Goal: Transaction & Acquisition: Purchase product/service

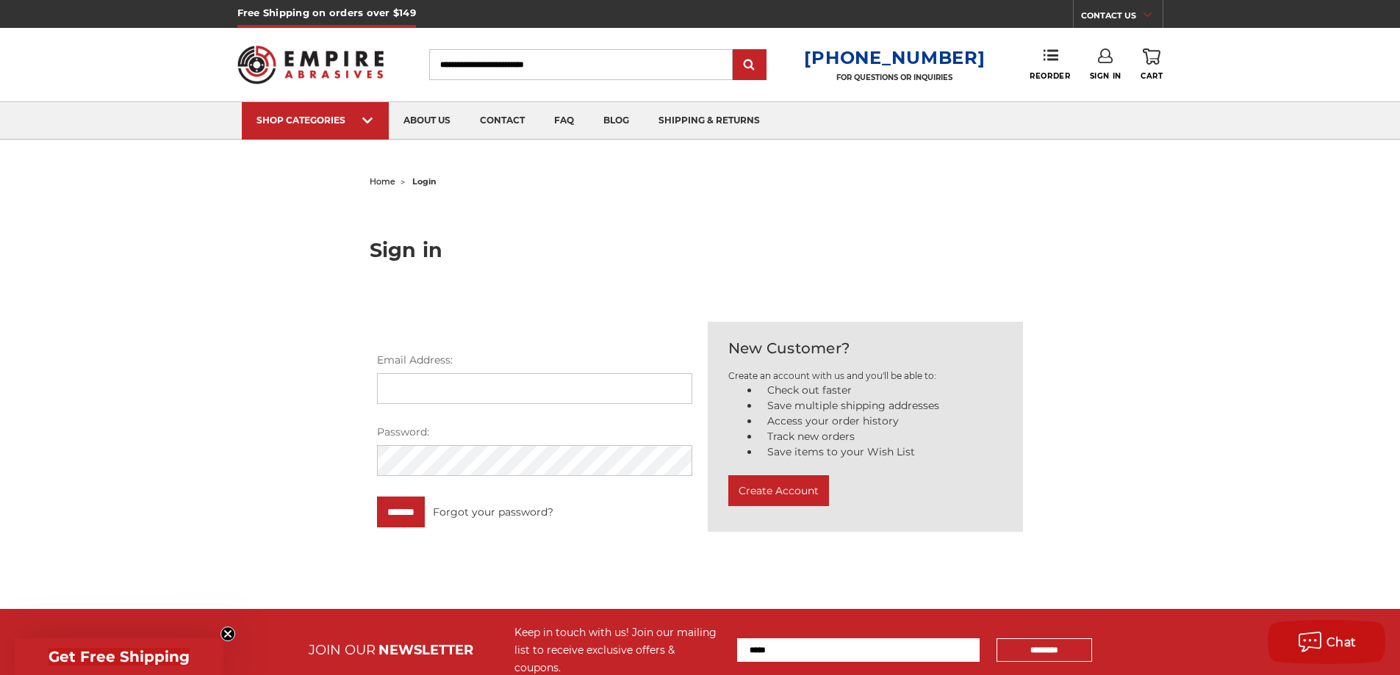
type input "**********"
click at [573, 64] on input "Search" at bounding box center [580, 64] width 303 height 31
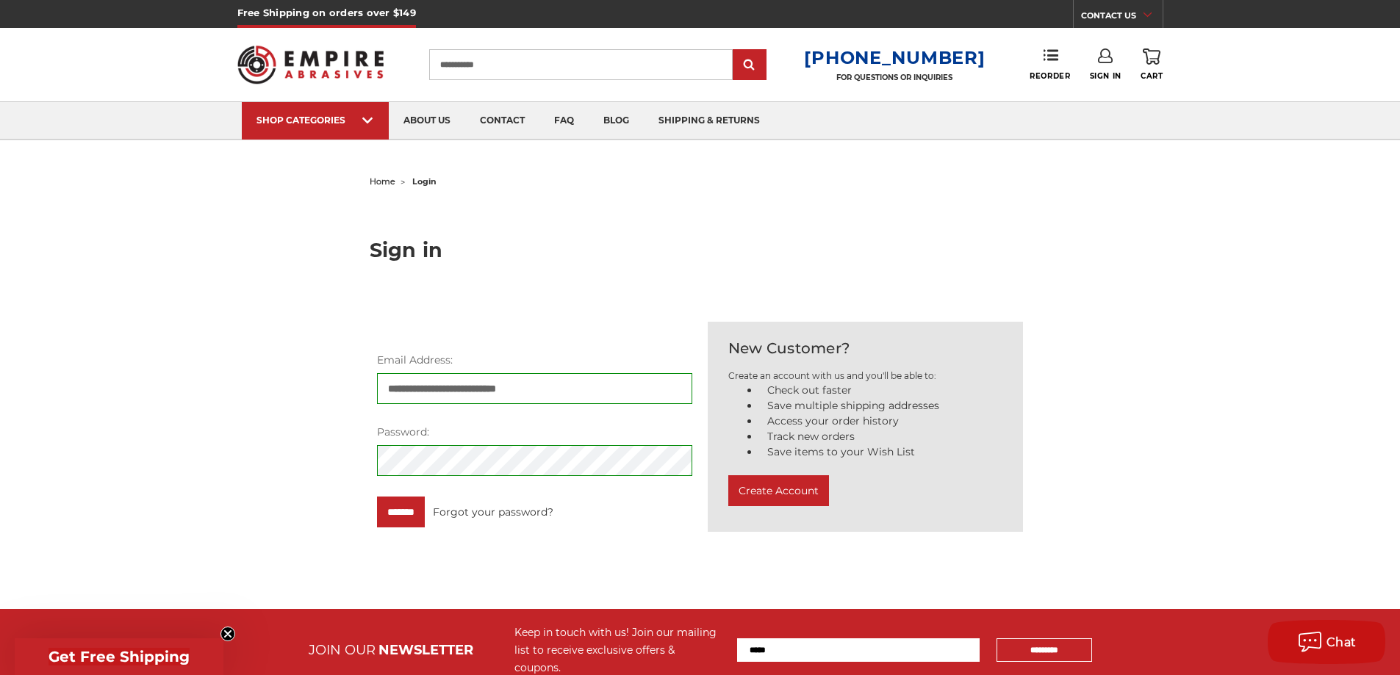
type input "**********"
click at [735, 51] on input "submit" at bounding box center [749, 65] width 29 height 29
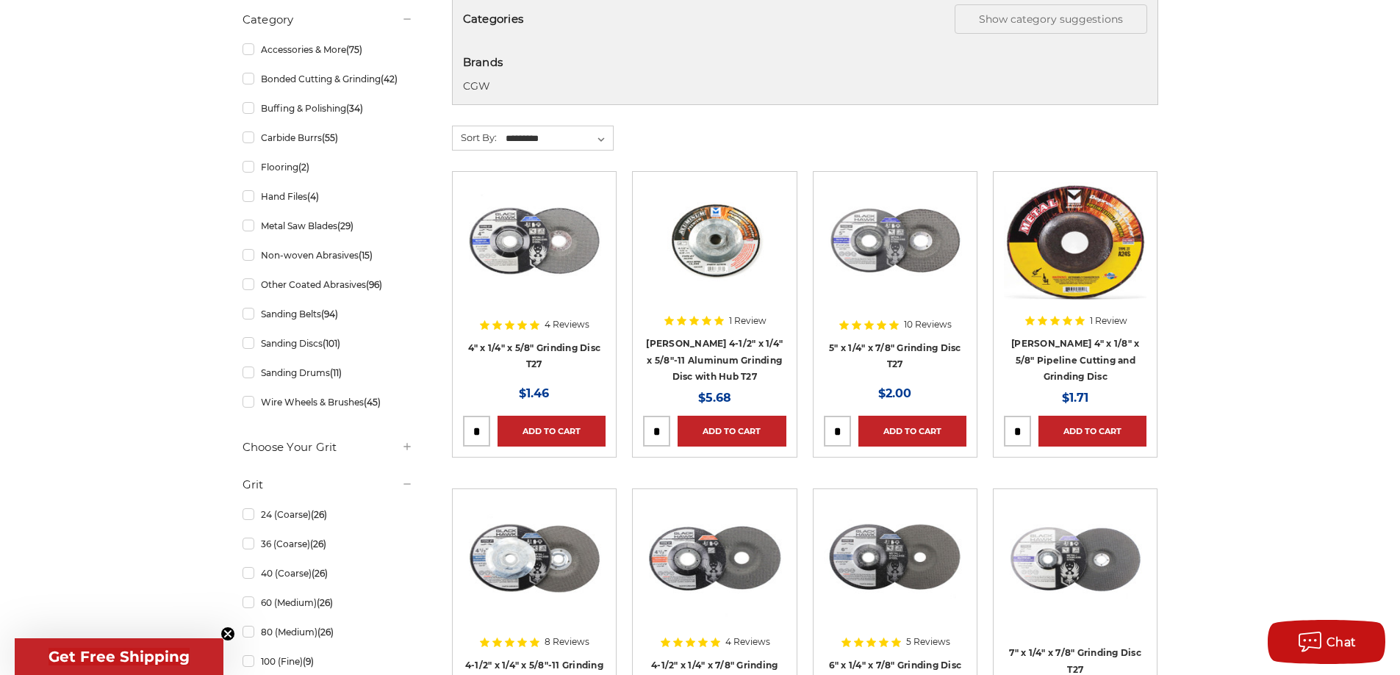
scroll to position [294, 0]
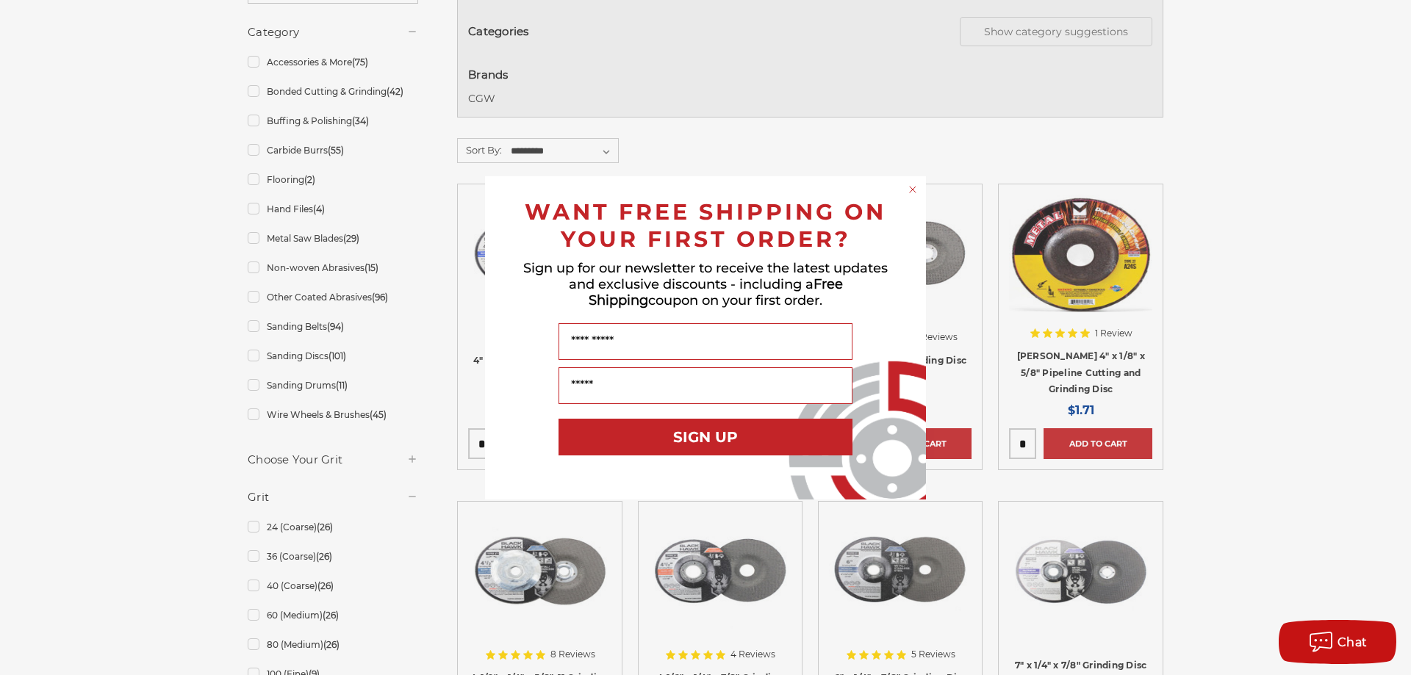
click at [913, 187] on circle "Close dialog" at bounding box center [913, 189] width 14 height 14
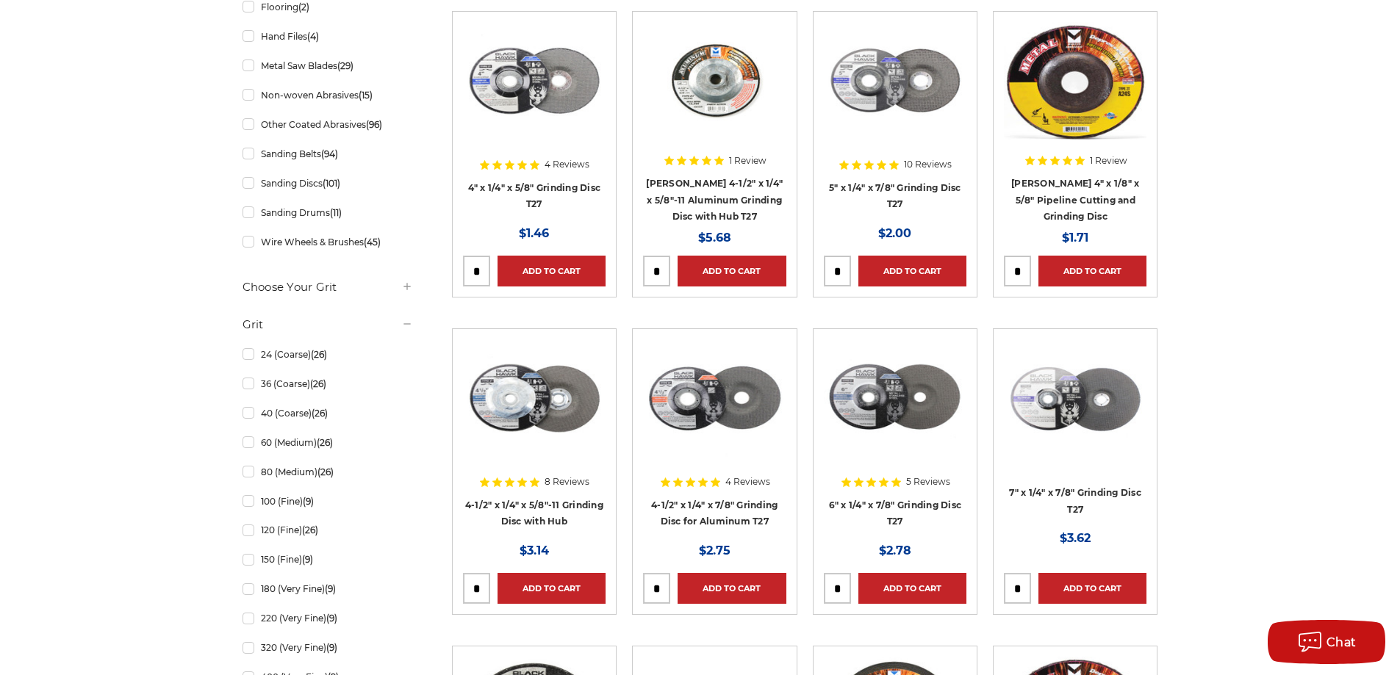
scroll to position [441, 0]
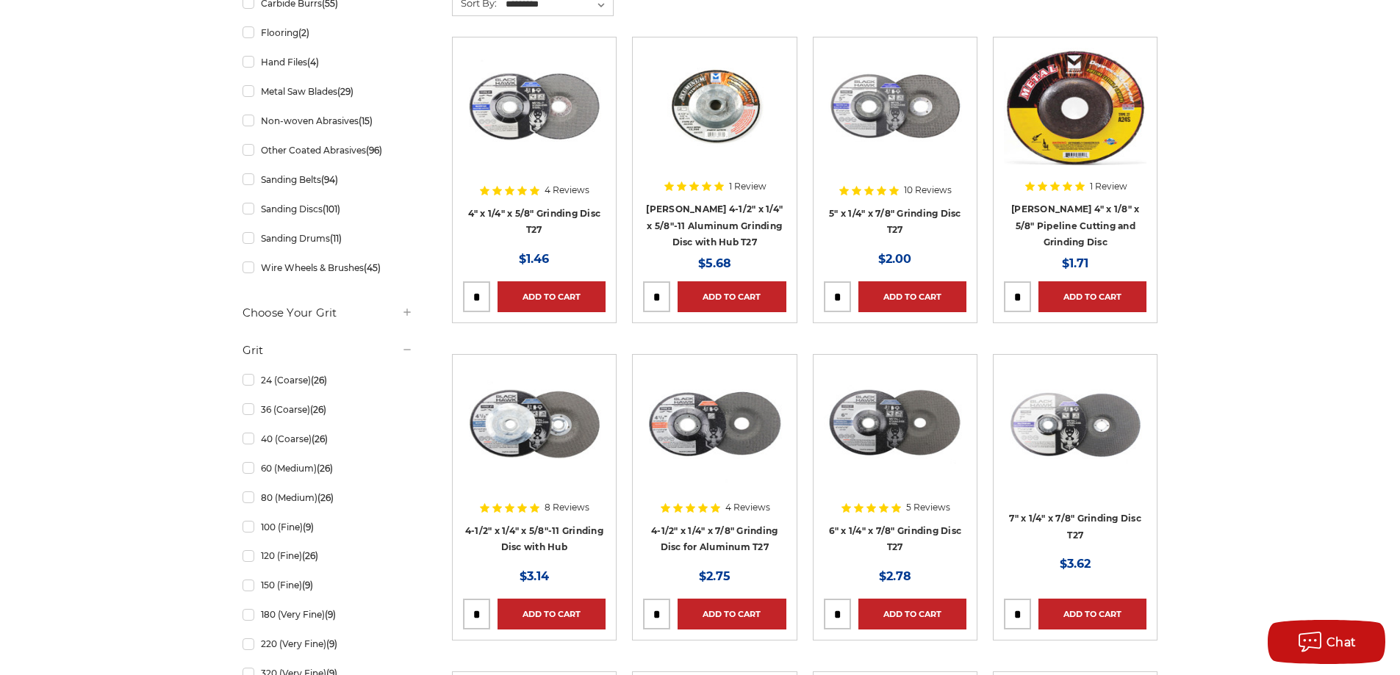
click at [558, 213] on div at bounding box center [534, 142] width 143 height 188
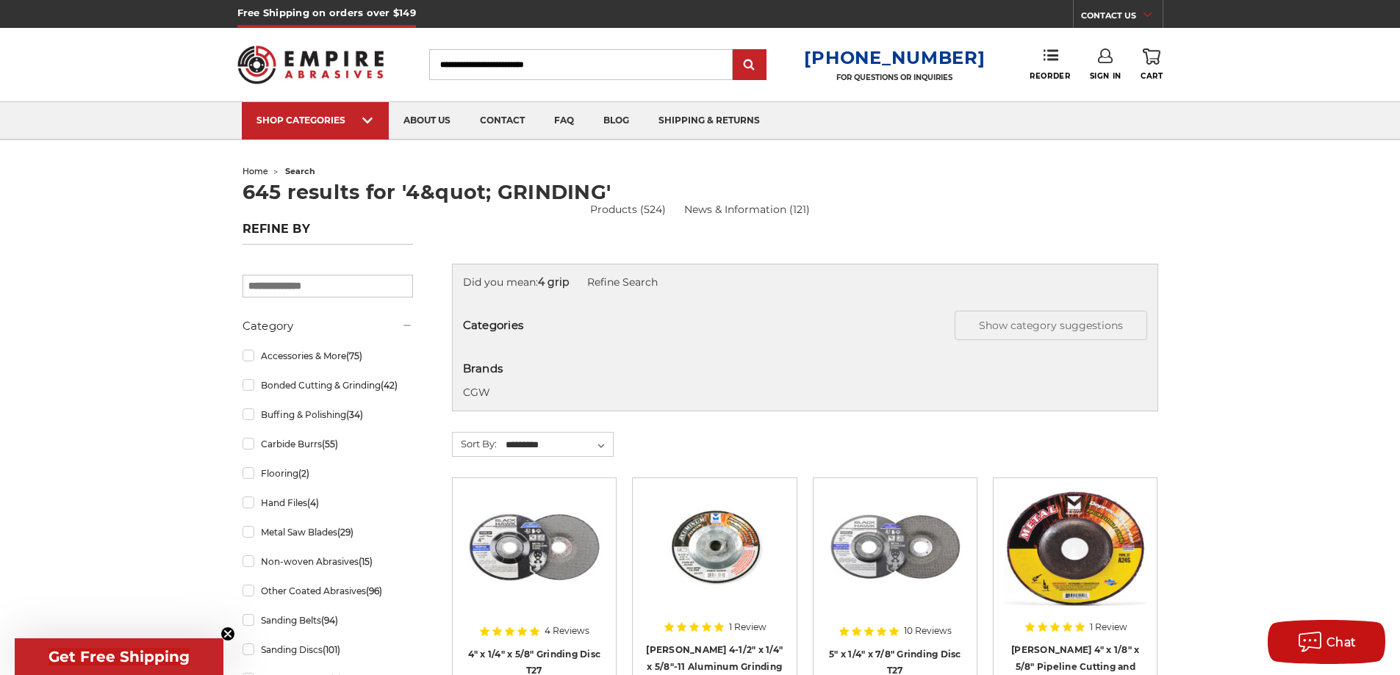
click at [599, 62] on input "Search" at bounding box center [580, 64] width 303 height 31
type input "**********"
click at [735, 51] on input "submit" at bounding box center [749, 65] width 29 height 29
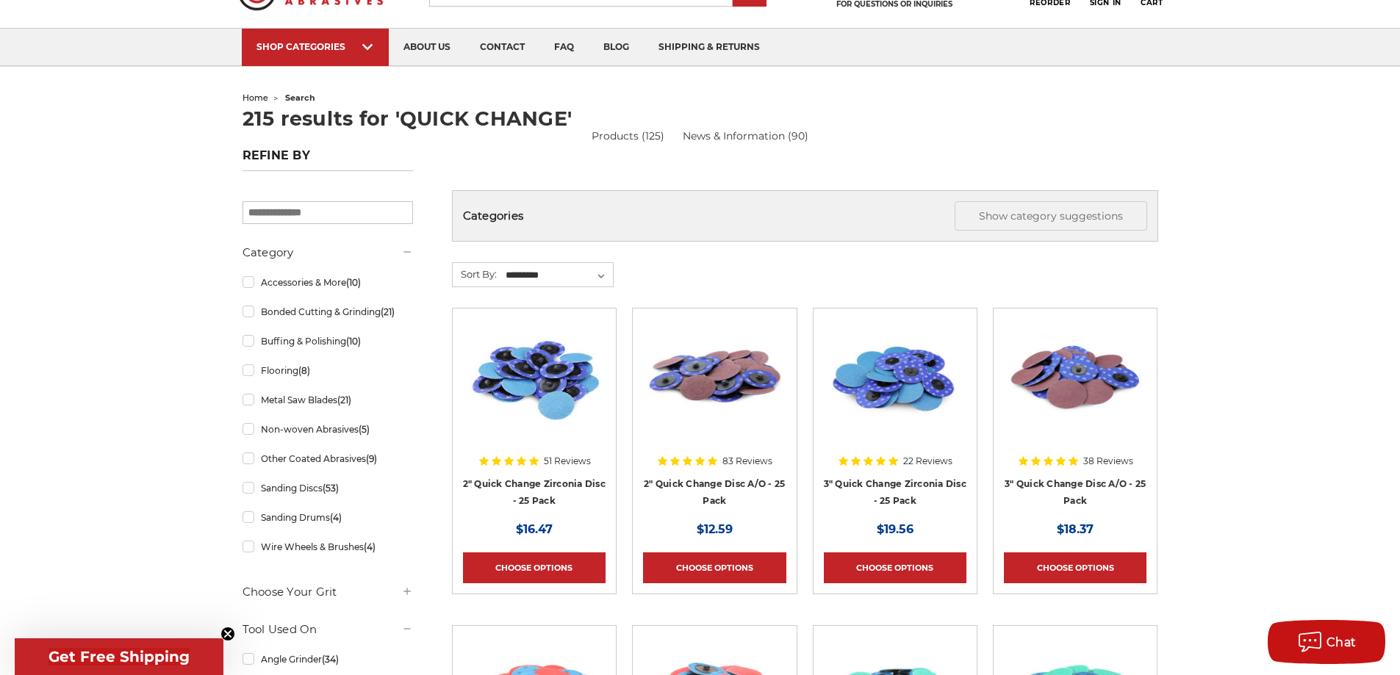
scroll to position [147, 0]
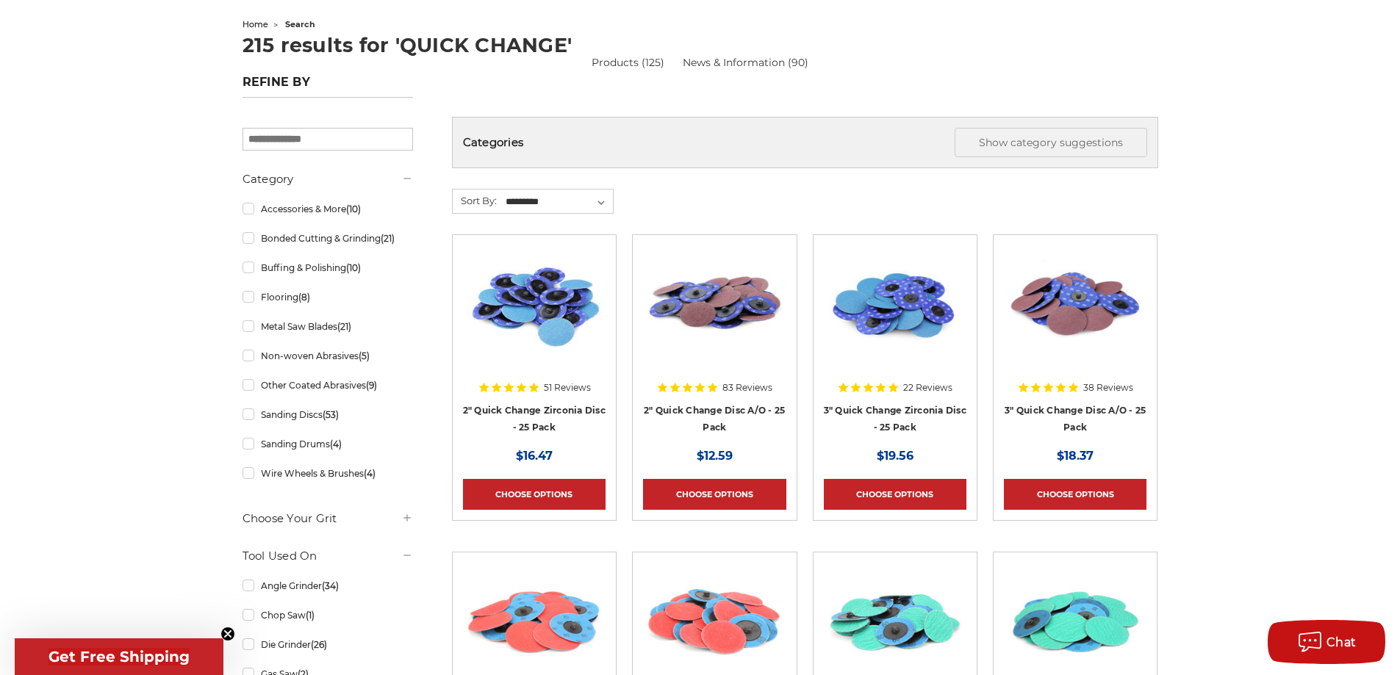
click at [533, 411] on div at bounding box center [534, 339] width 143 height 188
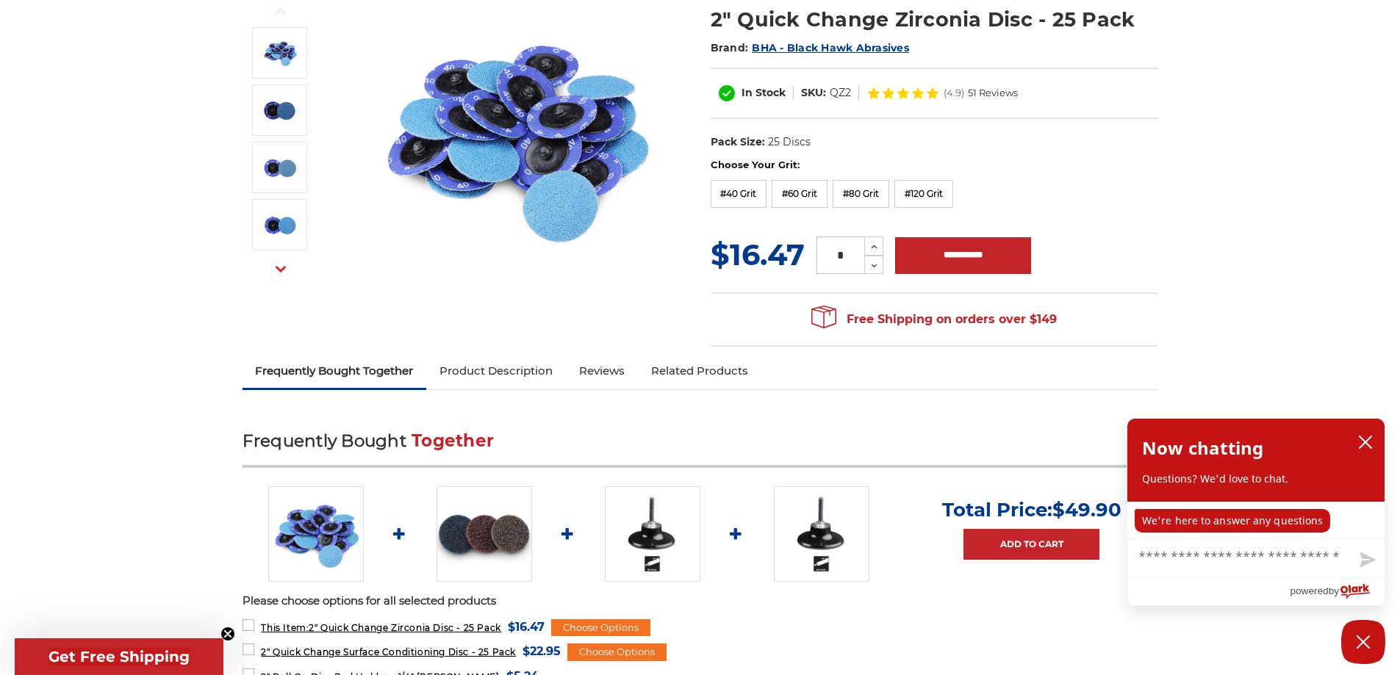
scroll to position [73, 0]
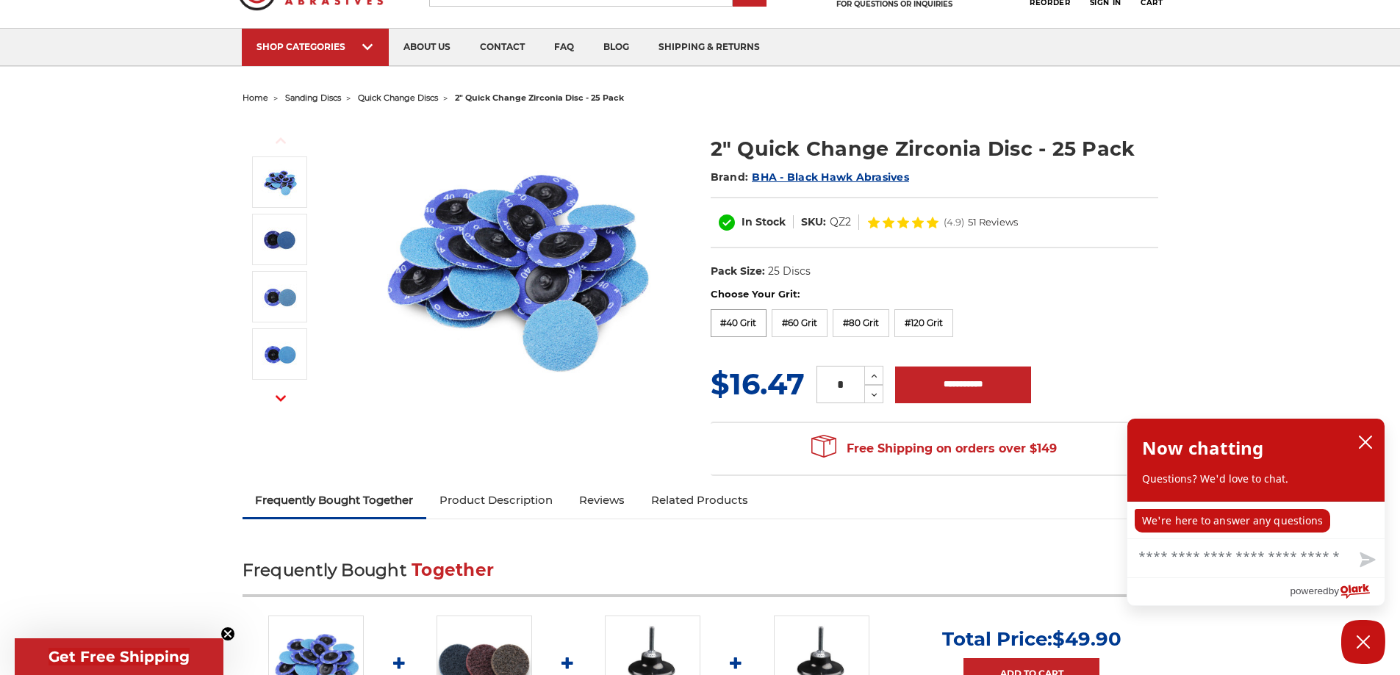
click at [728, 316] on label "#40 Grit" at bounding box center [739, 323] width 57 height 28
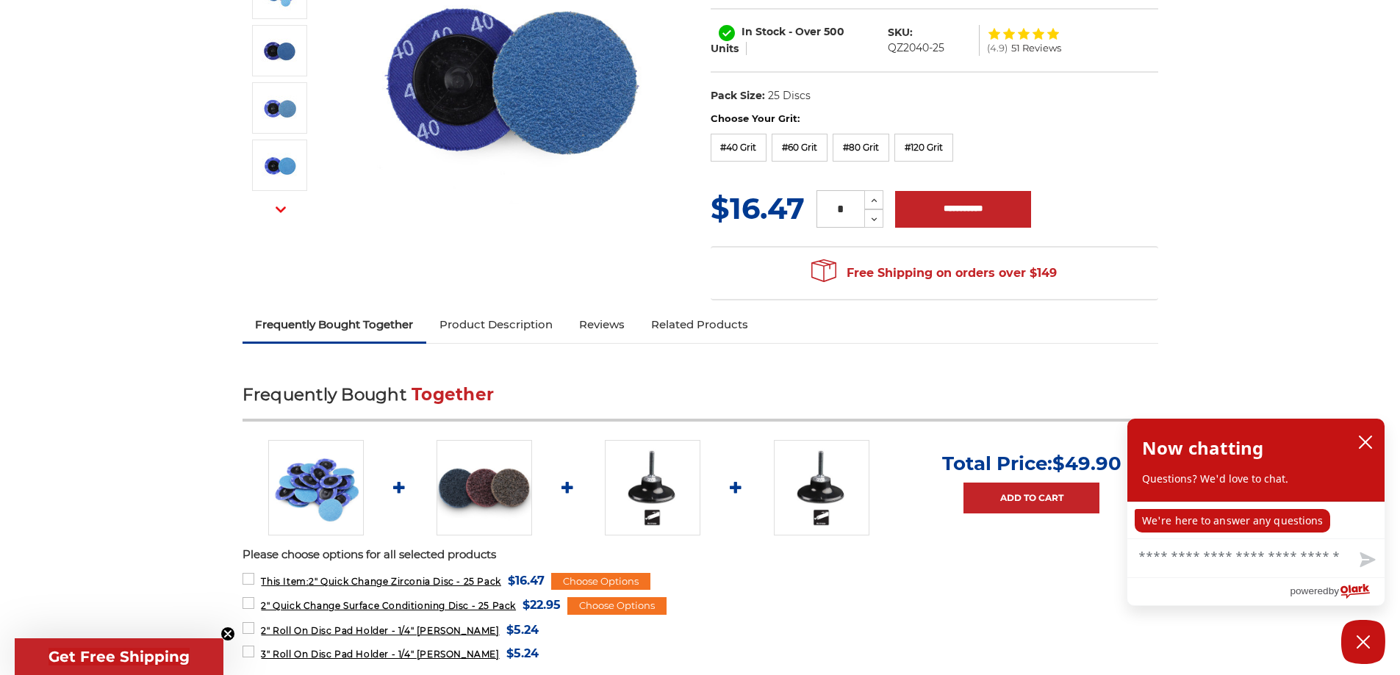
scroll to position [0, 0]
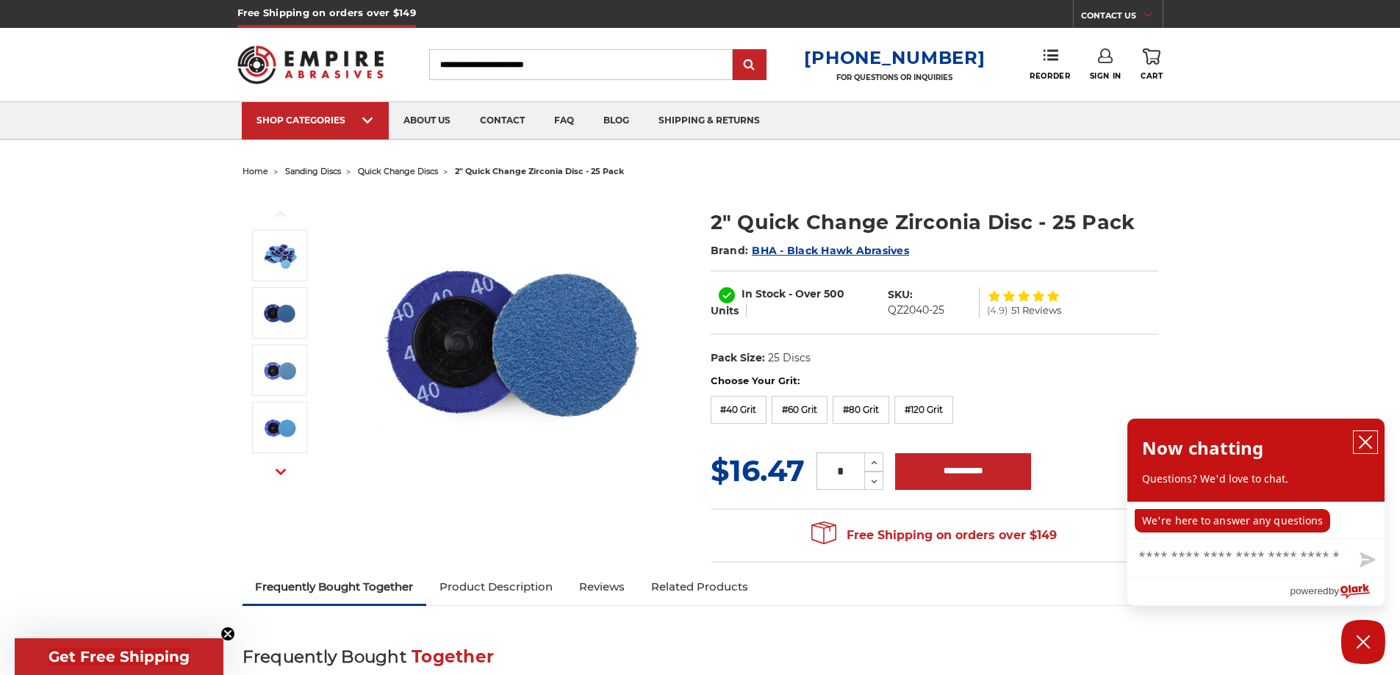
click at [1361, 441] on icon "close chatbox" at bounding box center [1365, 442] width 15 height 15
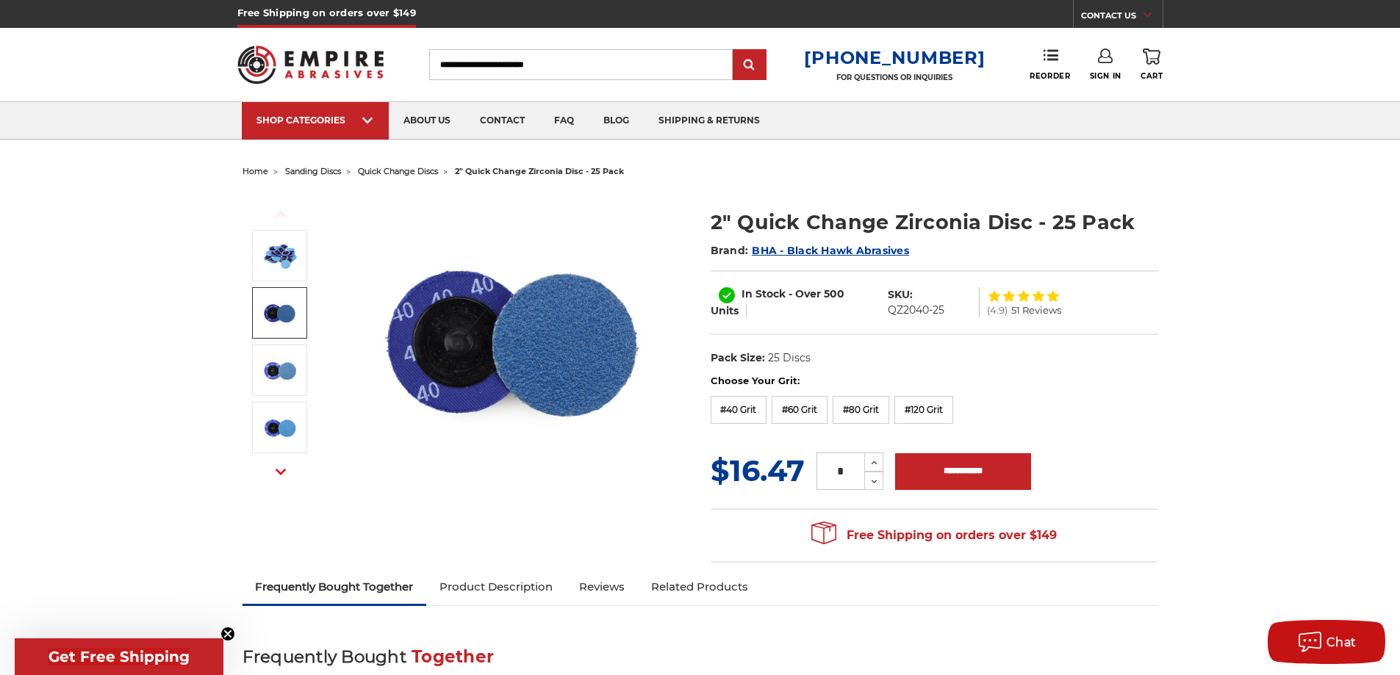
click at [527, 65] on input "Search" at bounding box center [580, 64] width 303 height 31
type input "******"
click at [735, 51] on input "submit" at bounding box center [749, 65] width 29 height 29
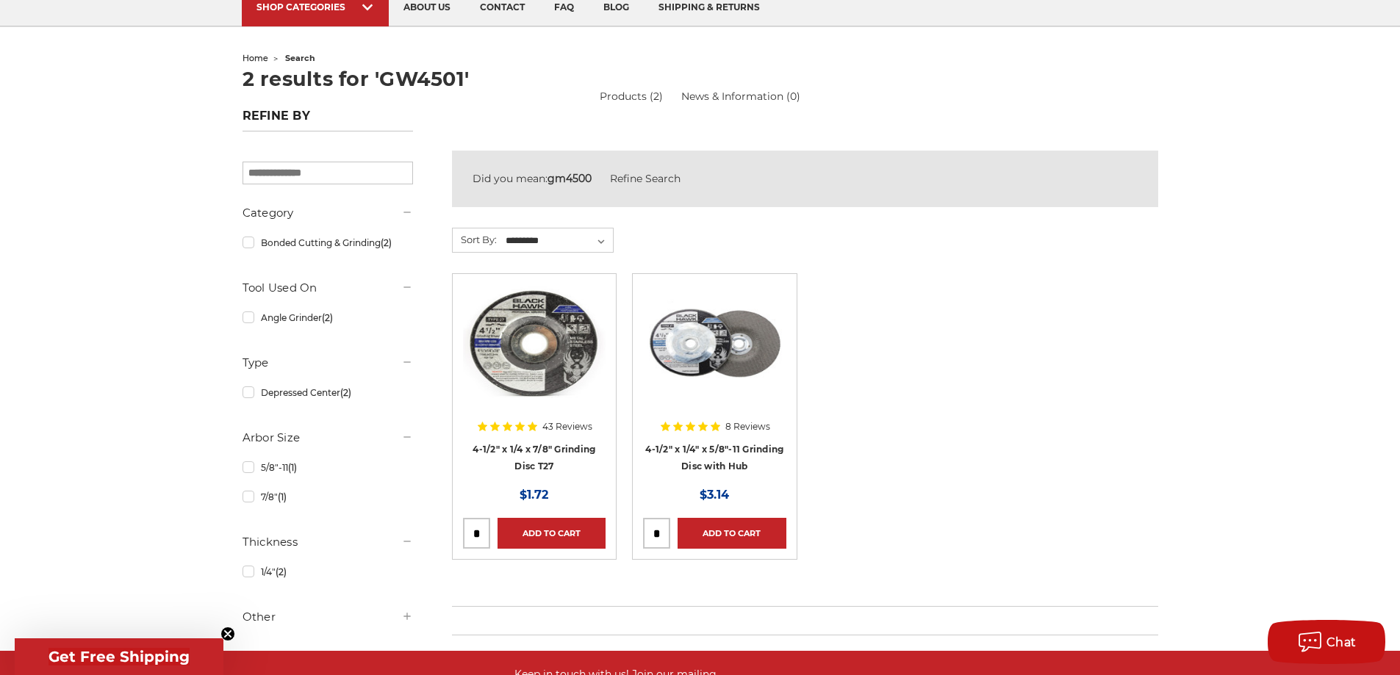
scroll to position [147, 0]
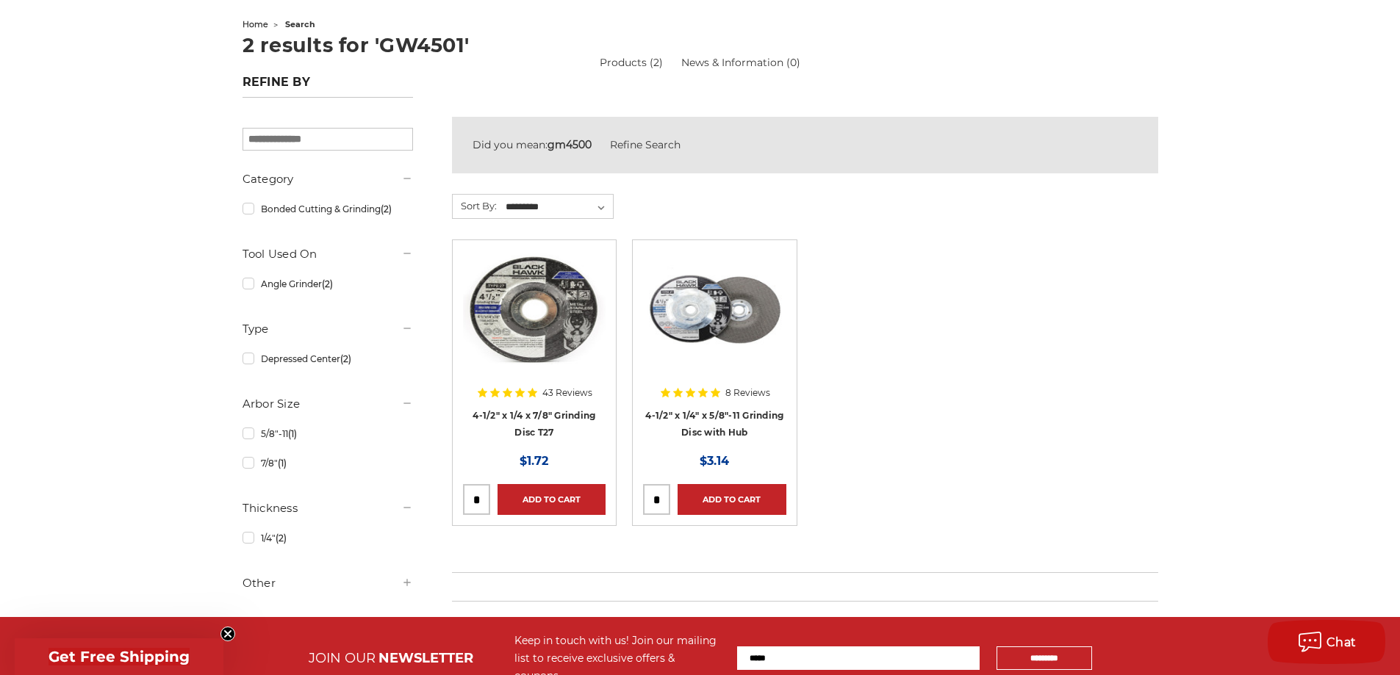
click at [556, 414] on div at bounding box center [534, 345] width 143 height 188
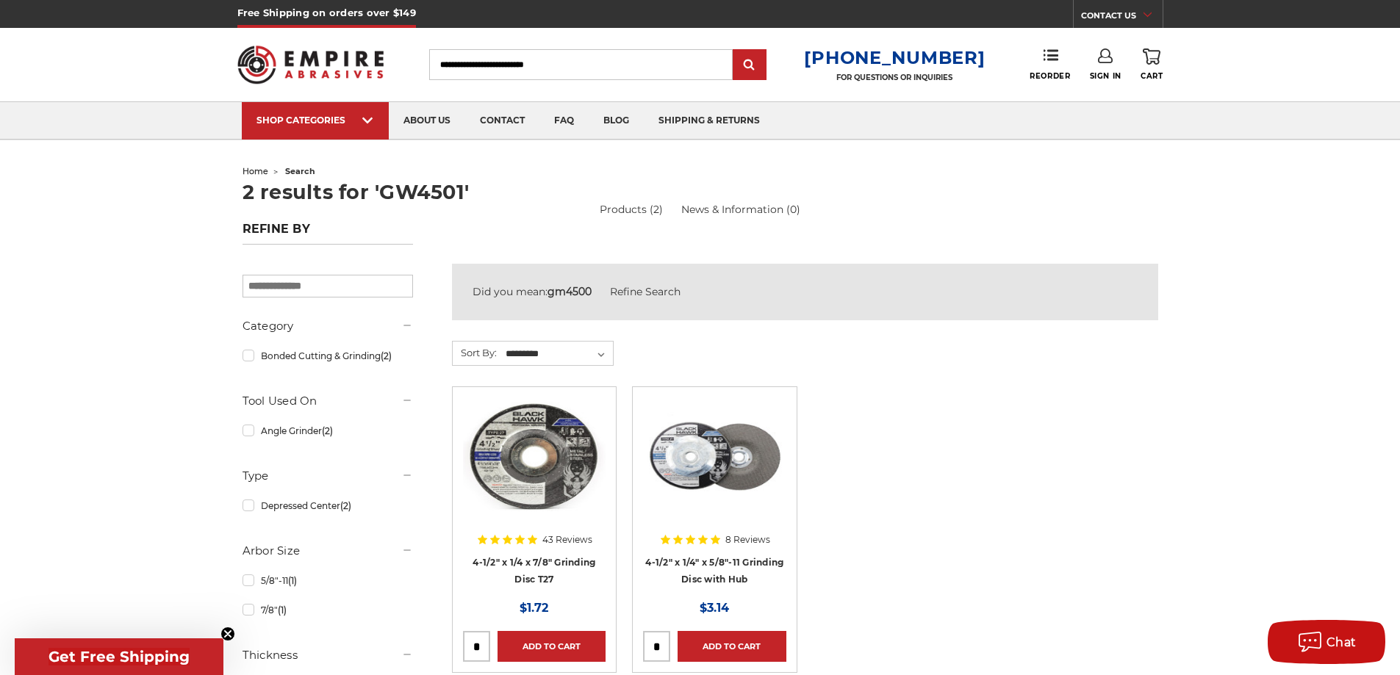
click at [717, 561] on div at bounding box center [714, 492] width 143 height 188
click at [541, 558] on div at bounding box center [534, 492] width 143 height 188
click at [581, 62] on input "Search" at bounding box center [580, 64] width 303 height 31
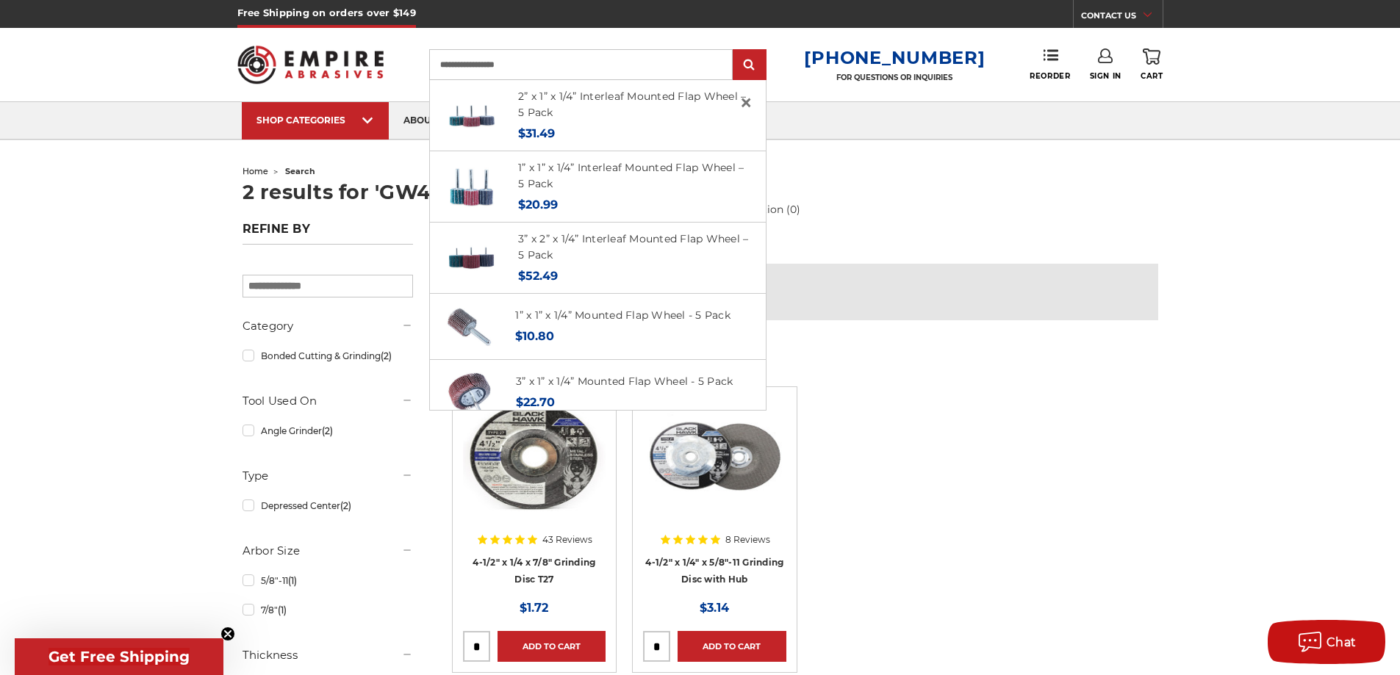
type input "**********"
click at [735, 51] on input "submit" at bounding box center [749, 65] width 29 height 29
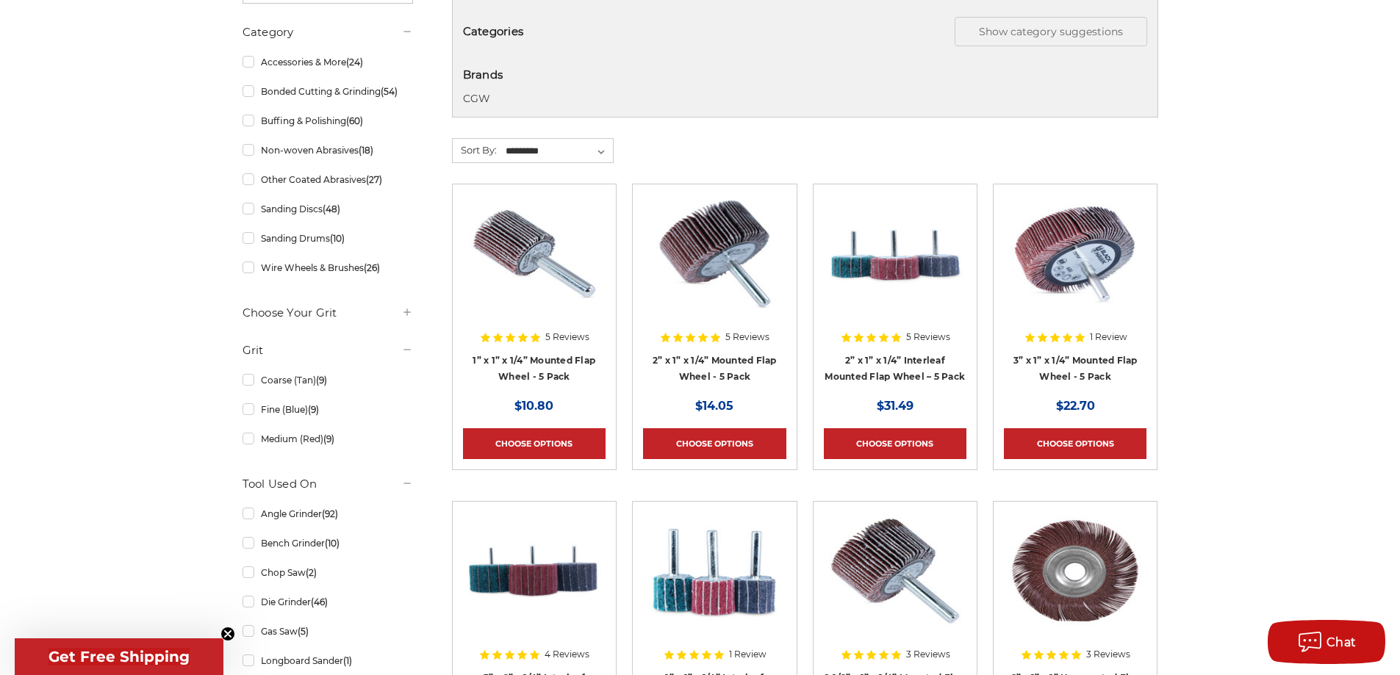
scroll to position [367, 0]
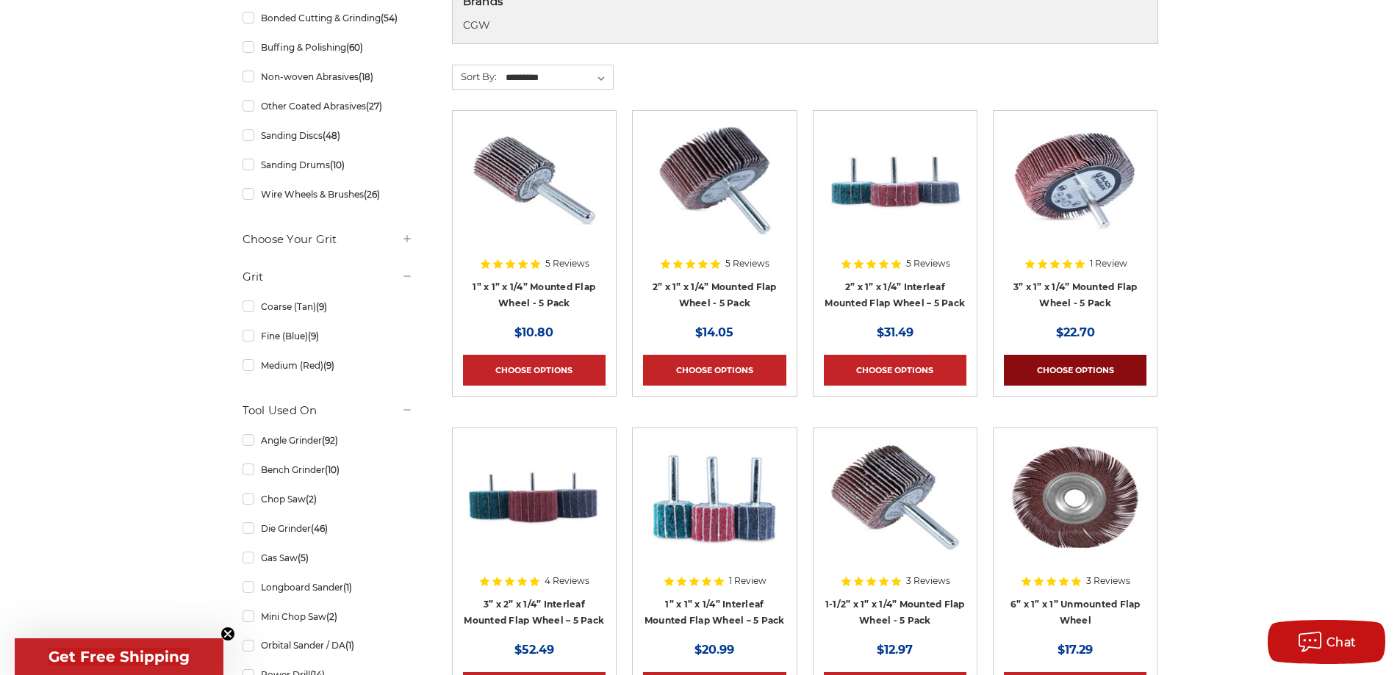
click at [1079, 367] on link "Choose Options" at bounding box center [1075, 370] width 143 height 31
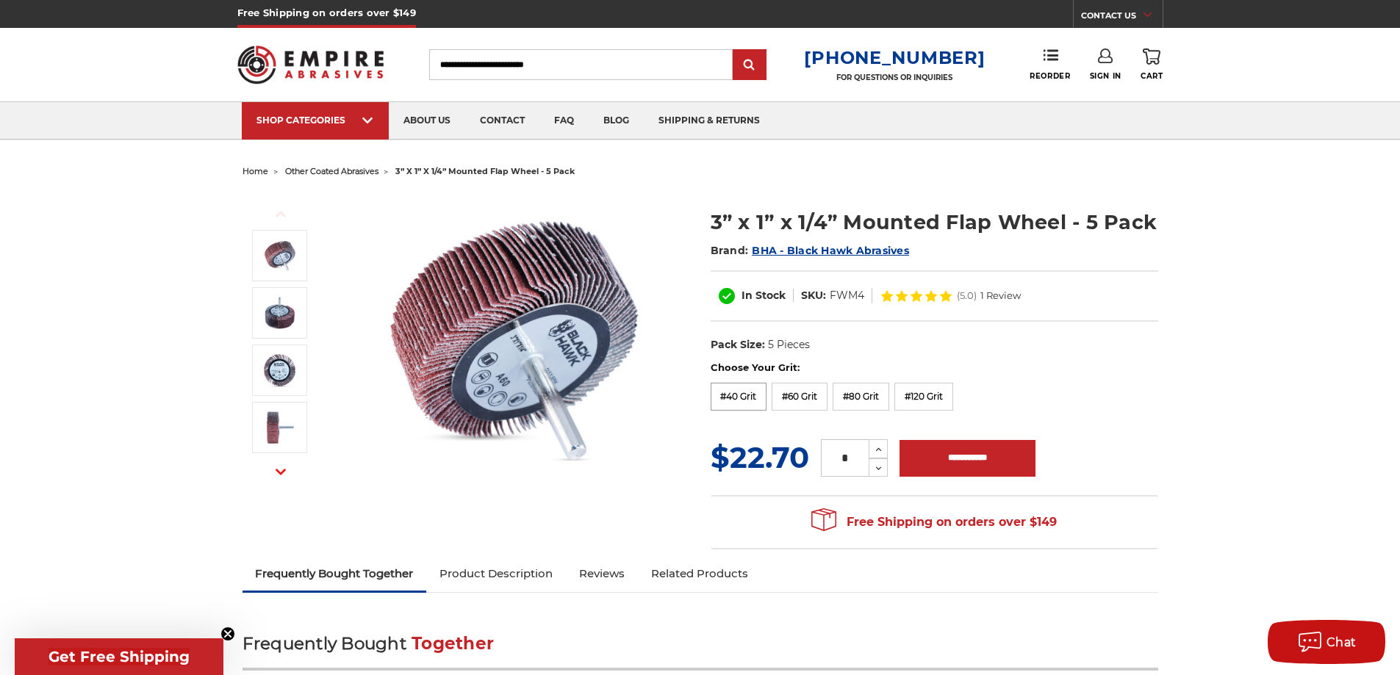
click at [731, 383] on label "#40 Grit" at bounding box center [739, 397] width 57 height 28
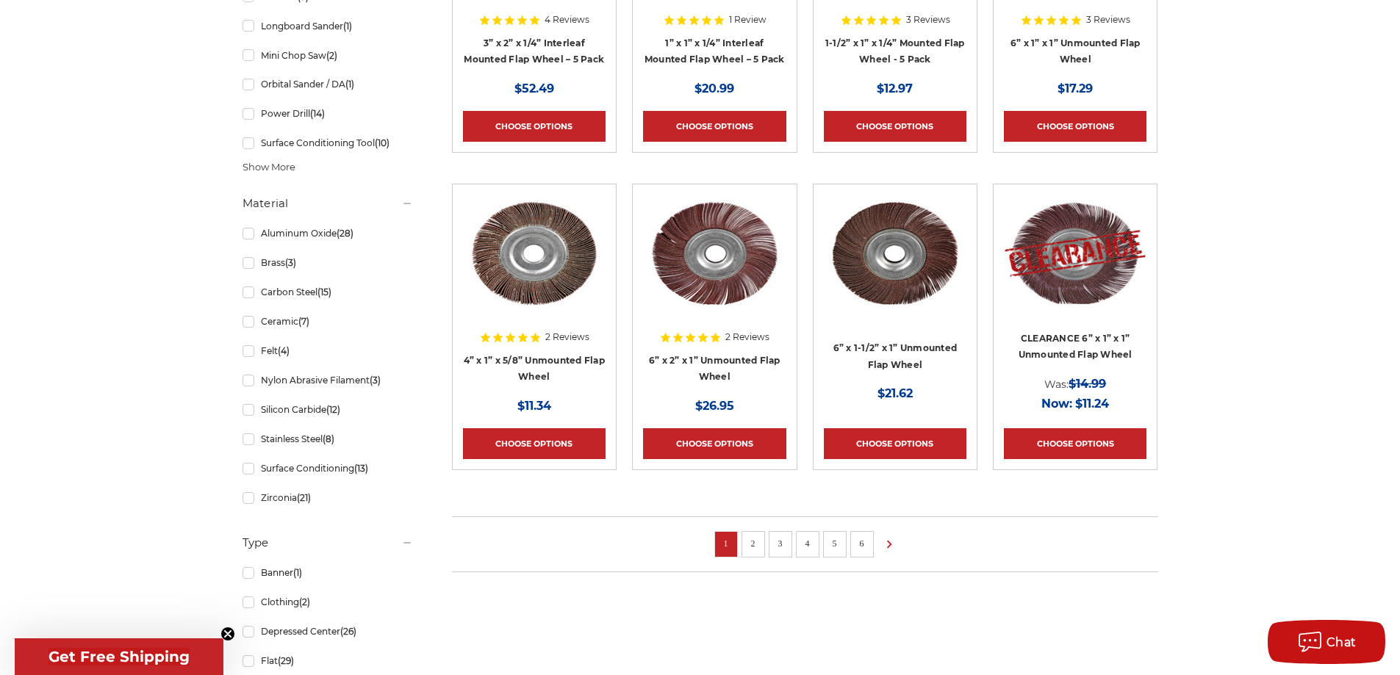
scroll to position [955, 0]
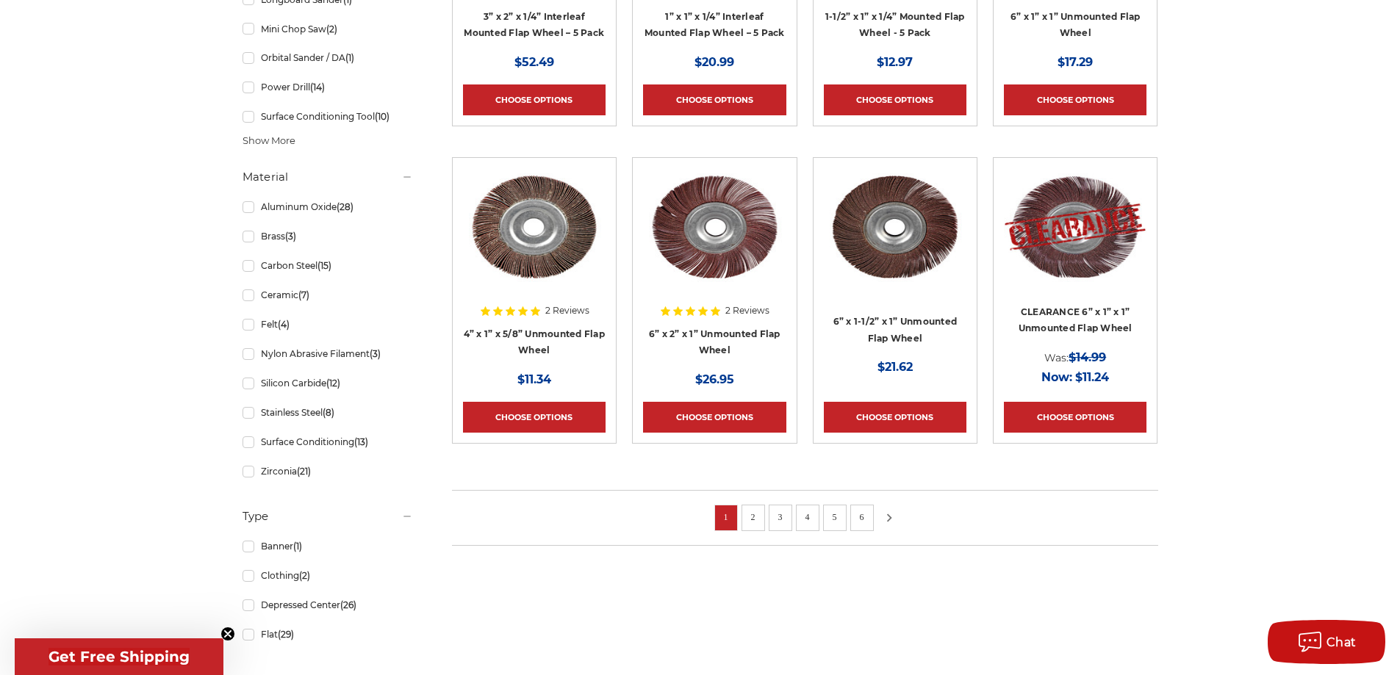
click at [888, 514] on use at bounding box center [889, 518] width 5 height 8
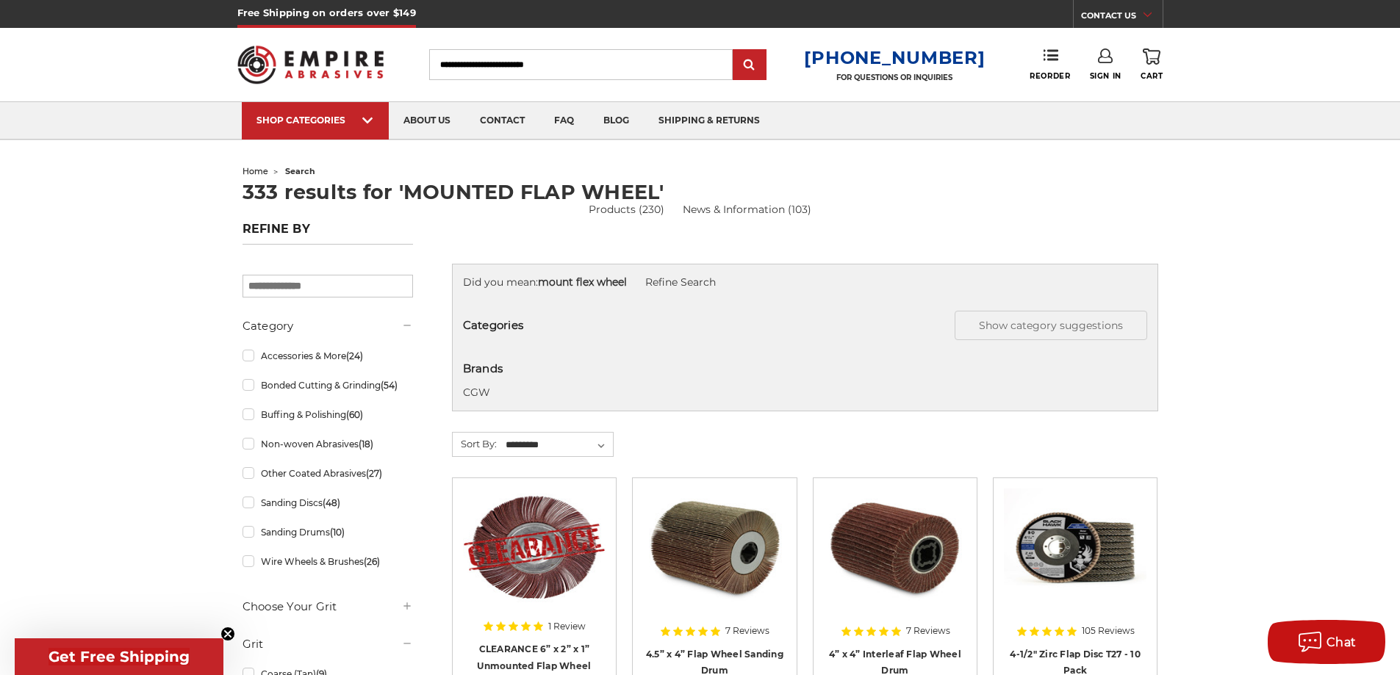
click at [533, 67] on input "Search" at bounding box center [580, 64] width 303 height 31
type input "**********"
click at [735, 51] on input "submit" at bounding box center [749, 65] width 29 height 29
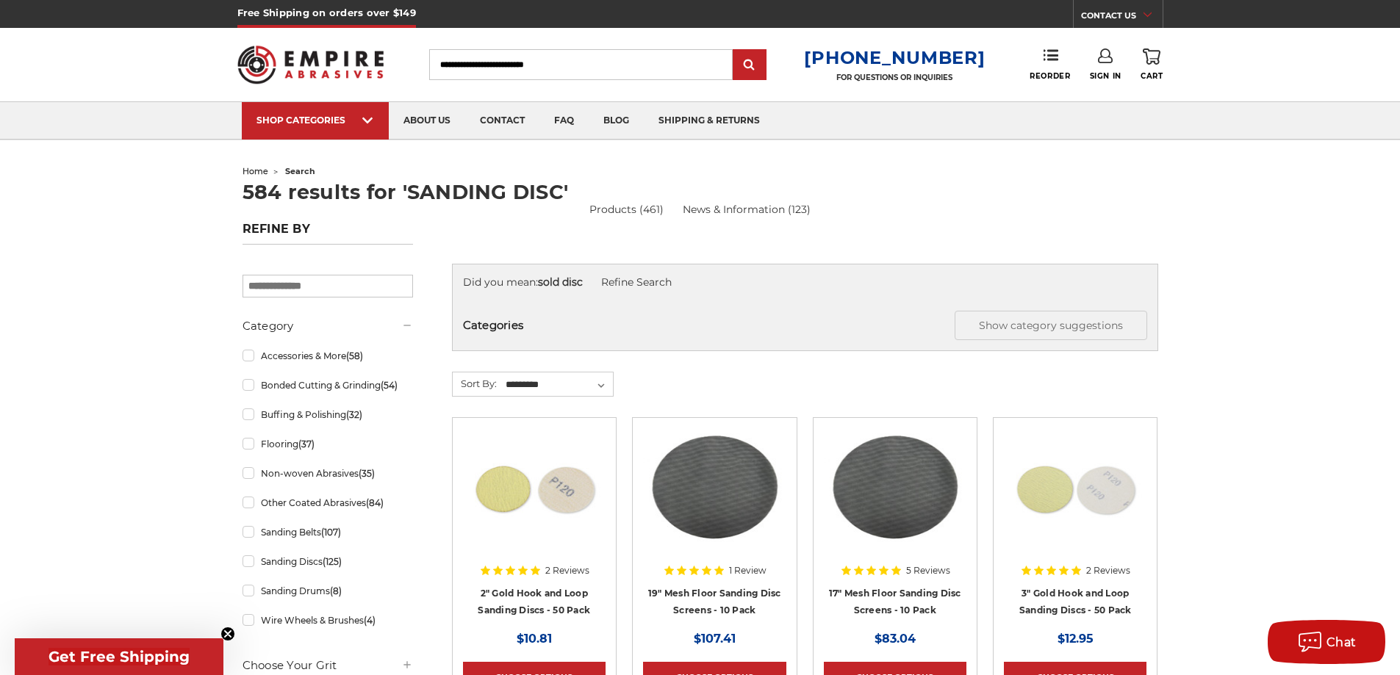
click at [465, 63] on input "Search" at bounding box center [580, 64] width 303 height 31
click at [735, 51] on input "submit" at bounding box center [749, 65] width 29 height 29
type input "**********"
click at [735, 51] on input "submit" at bounding box center [749, 65] width 29 height 29
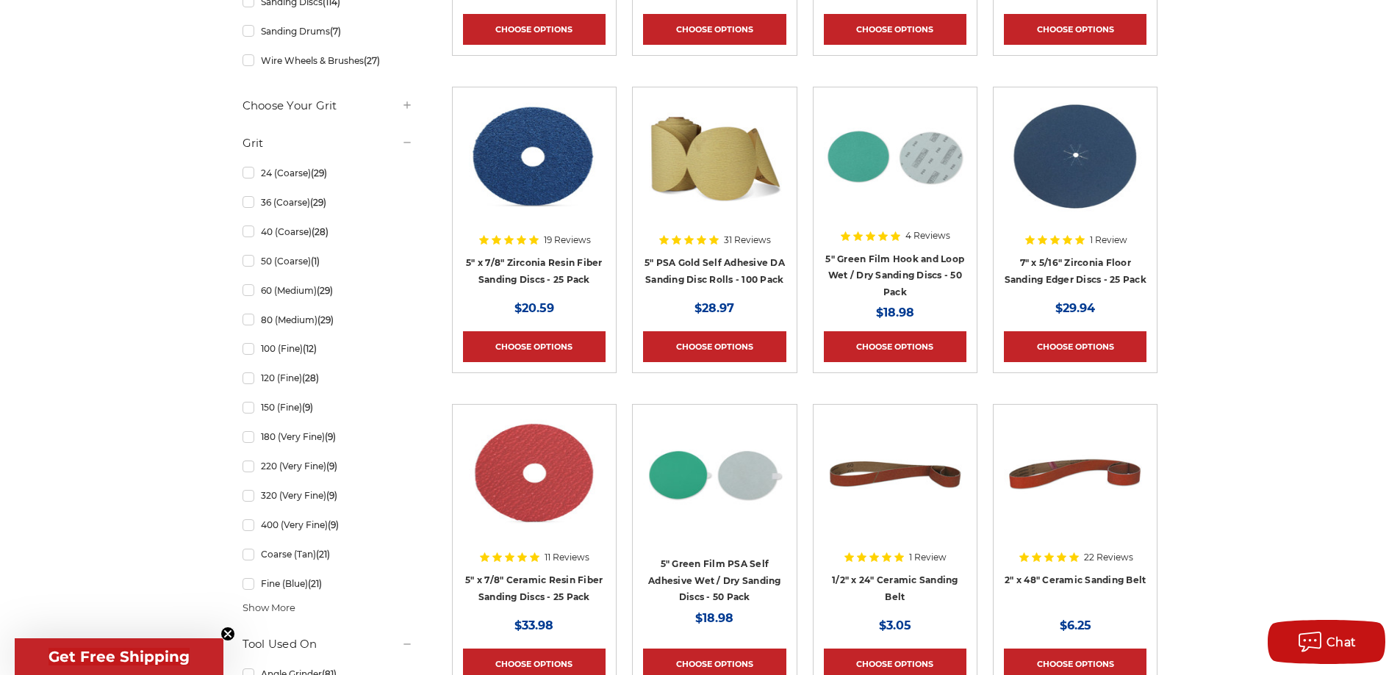
scroll to position [735, 0]
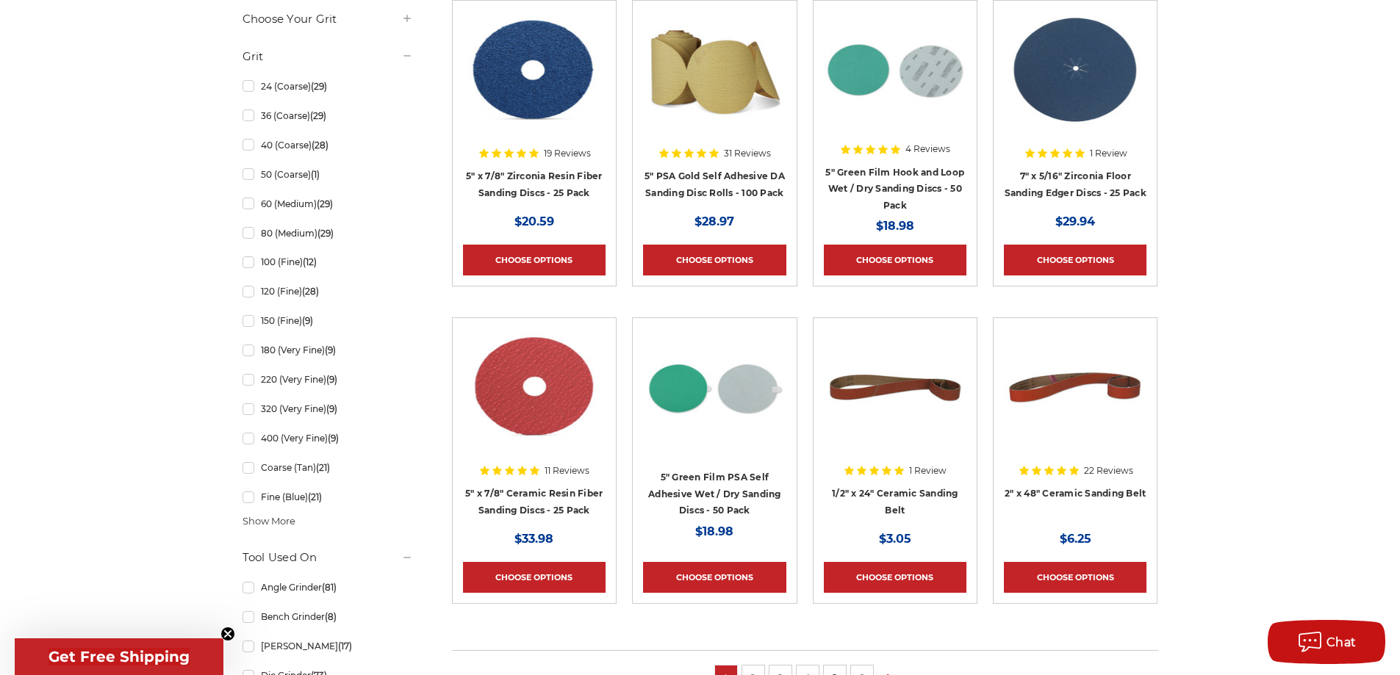
click at [530, 492] on div at bounding box center [534, 422] width 143 height 188
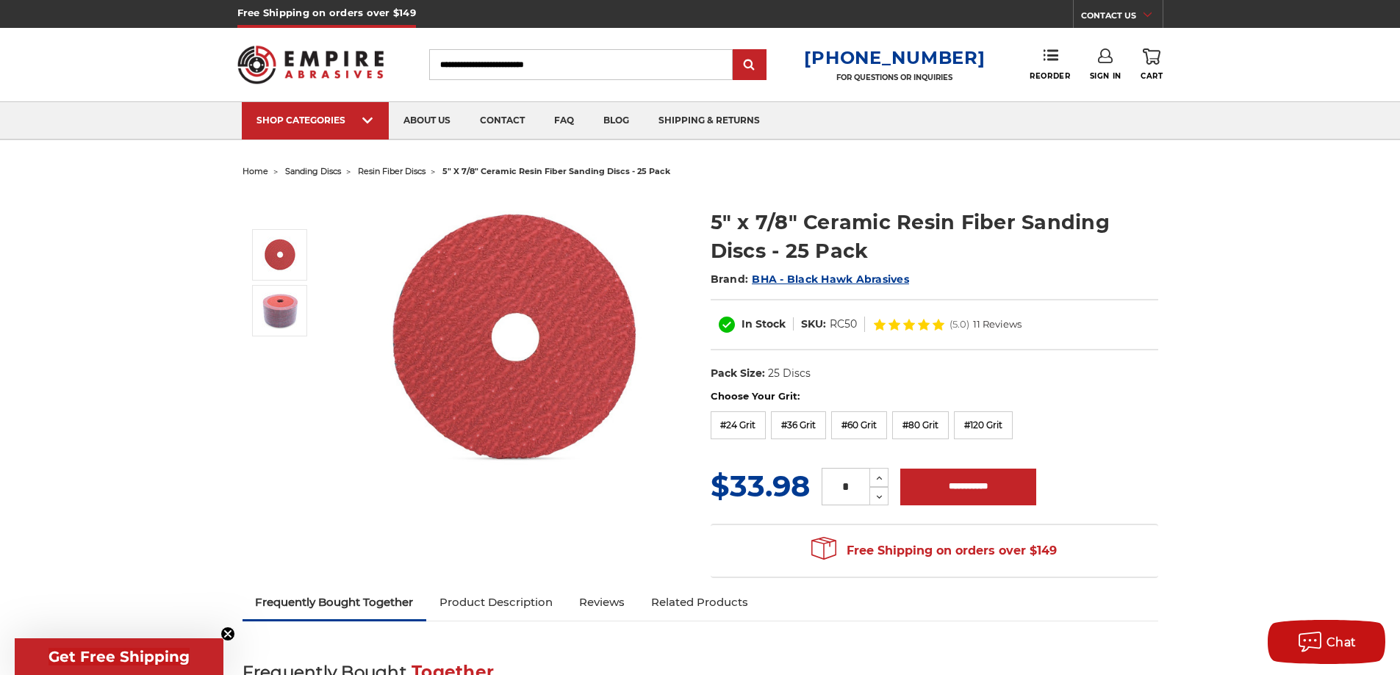
scroll to position [73, 0]
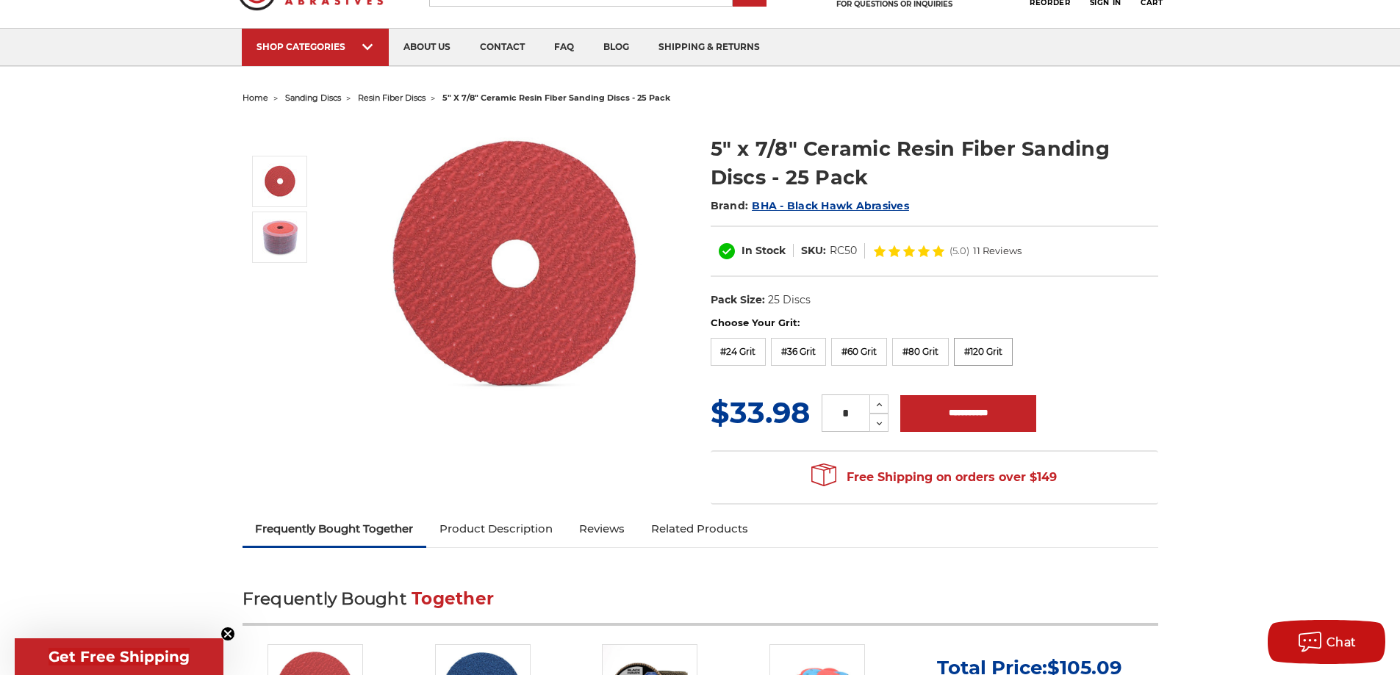
click at [995, 353] on label "#120 Grit" at bounding box center [983, 352] width 59 height 28
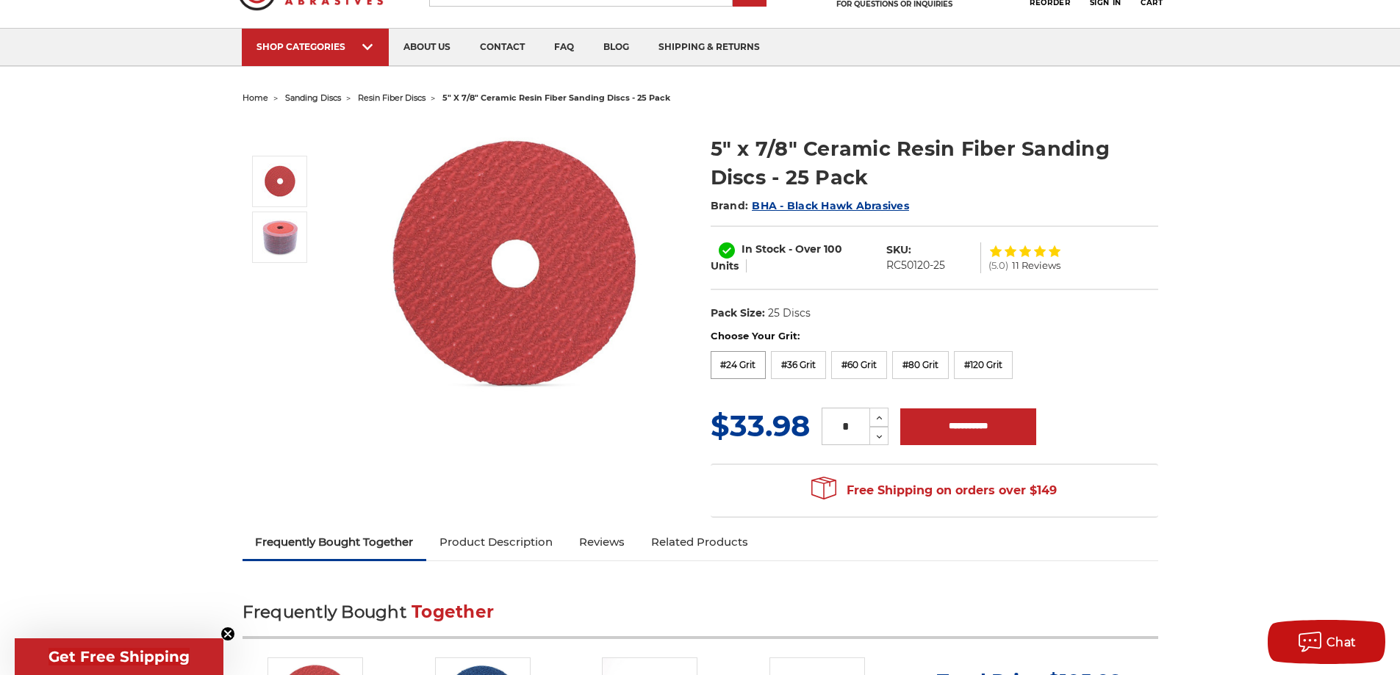
click at [739, 359] on label "#24 Grit" at bounding box center [739, 365] width 56 height 28
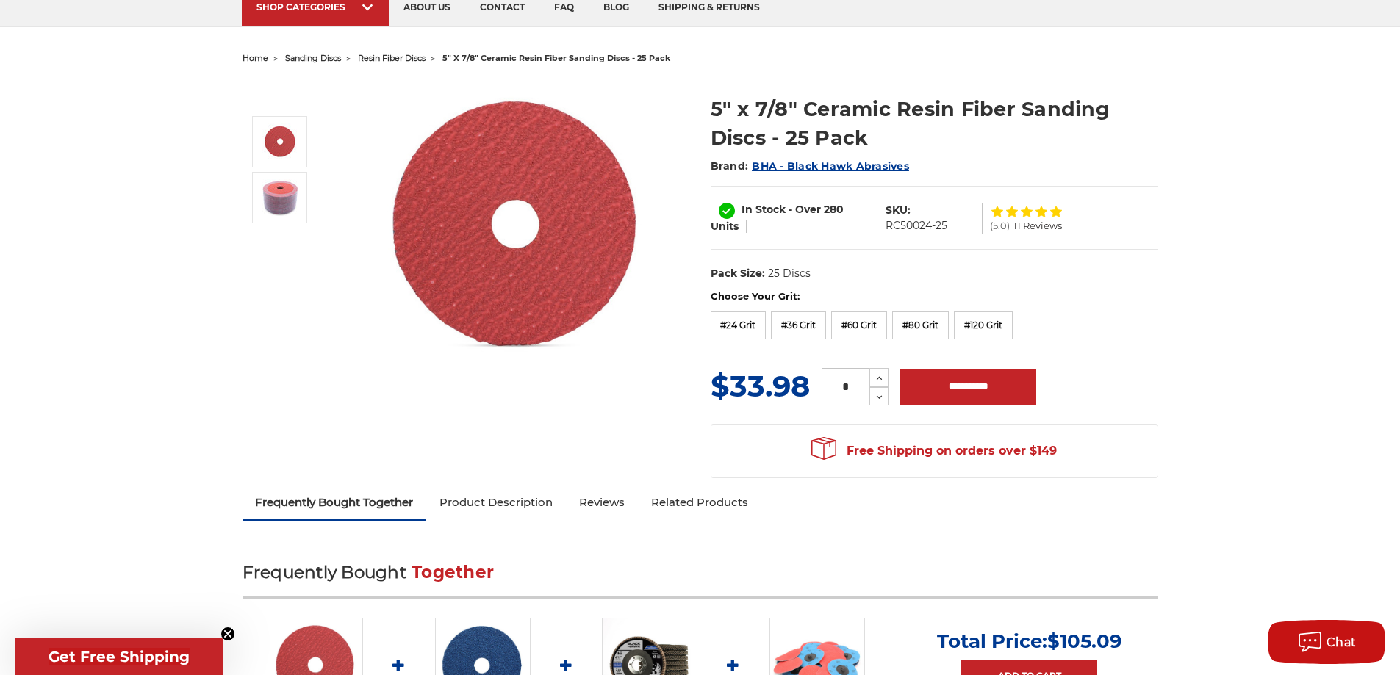
scroll to position [0, 0]
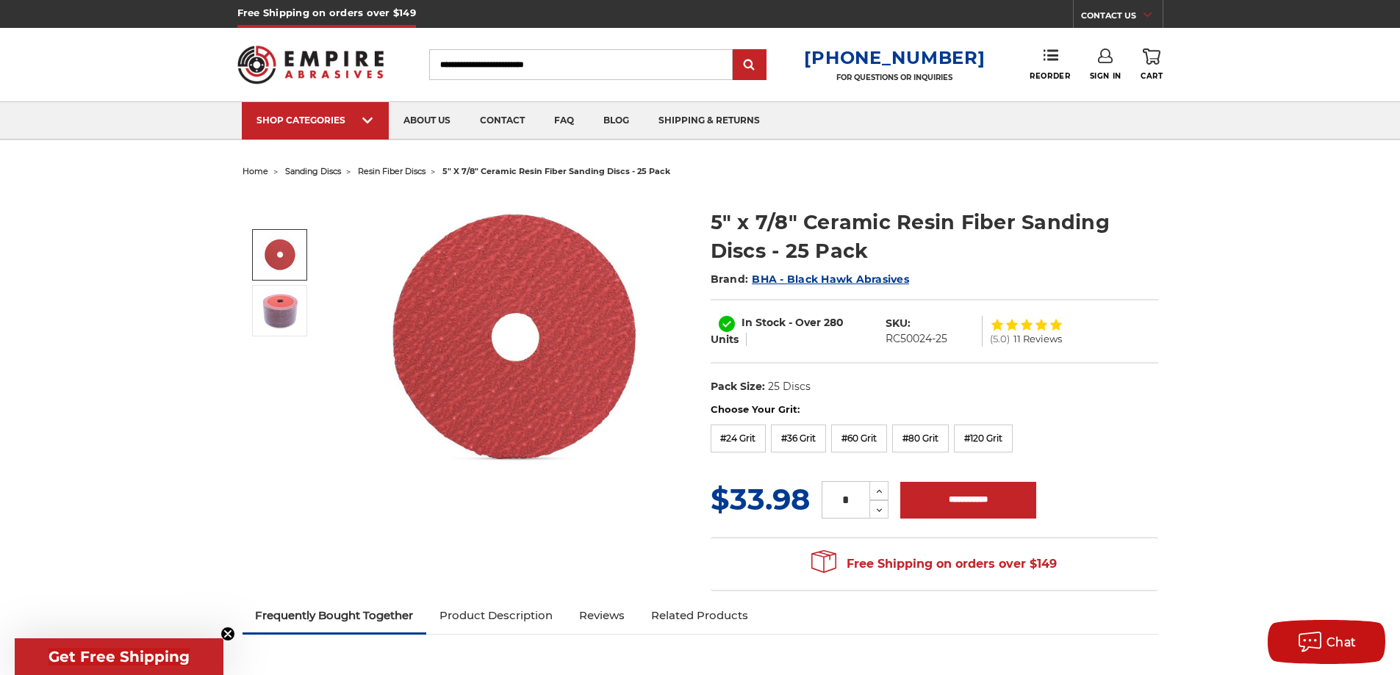
click at [570, 68] on input "Search" at bounding box center [580, 64] width 303 height 31
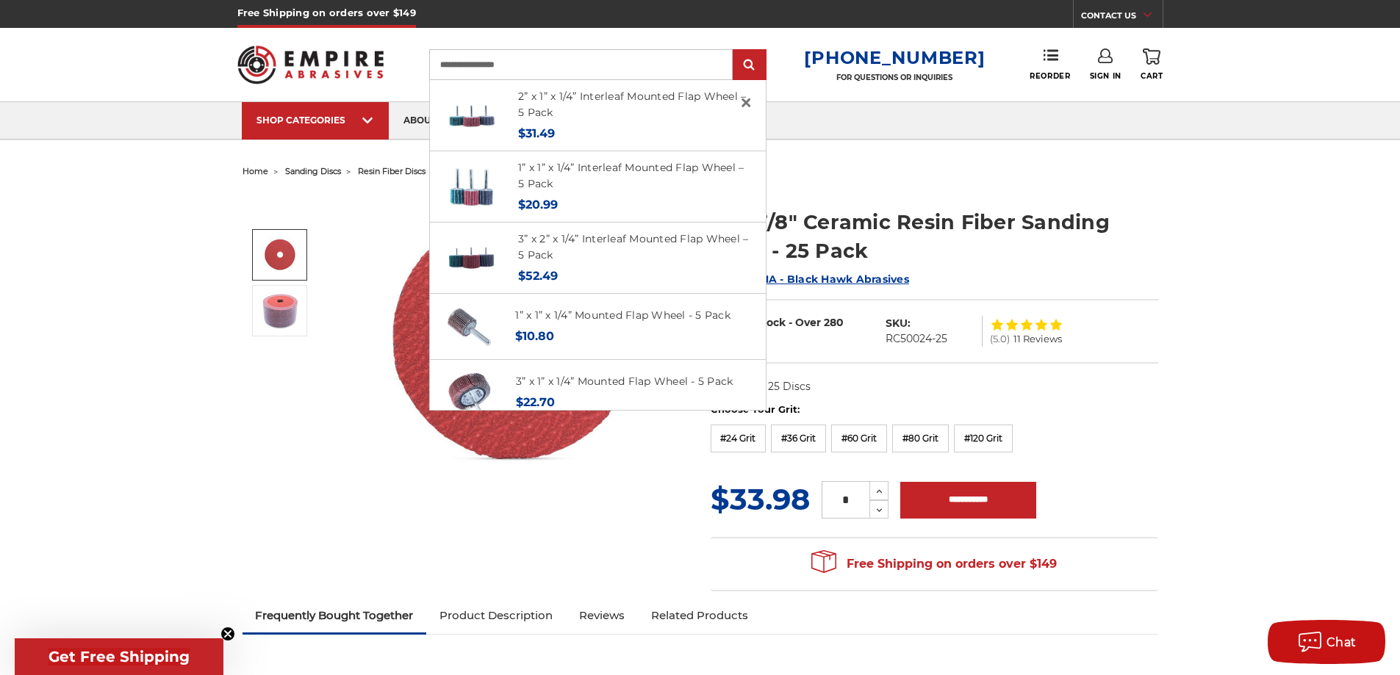
type input "**********"
click at [735, 51] on input "submit" at bounding box center [749, 65] width 29 height 29
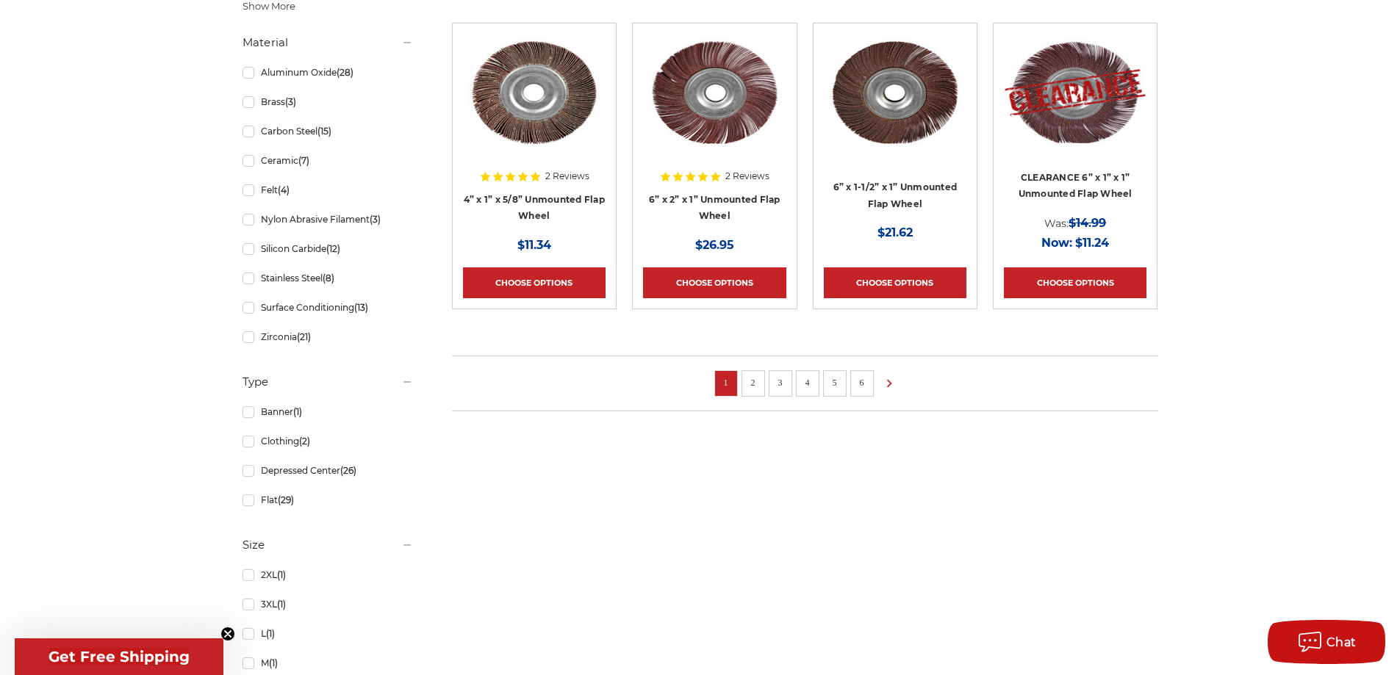
scroll to position [1102, 0]
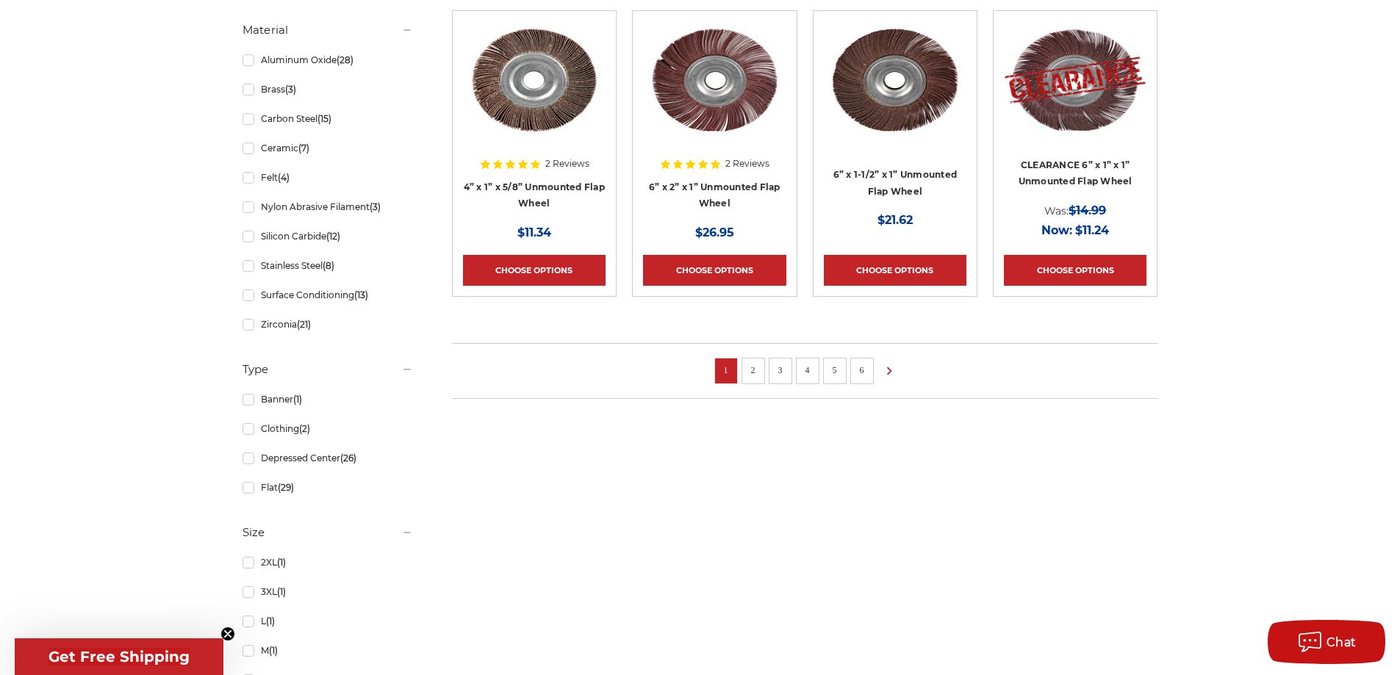
click at [754, 369] on link "2" at bounding box center [753, 370] width 15 height 16
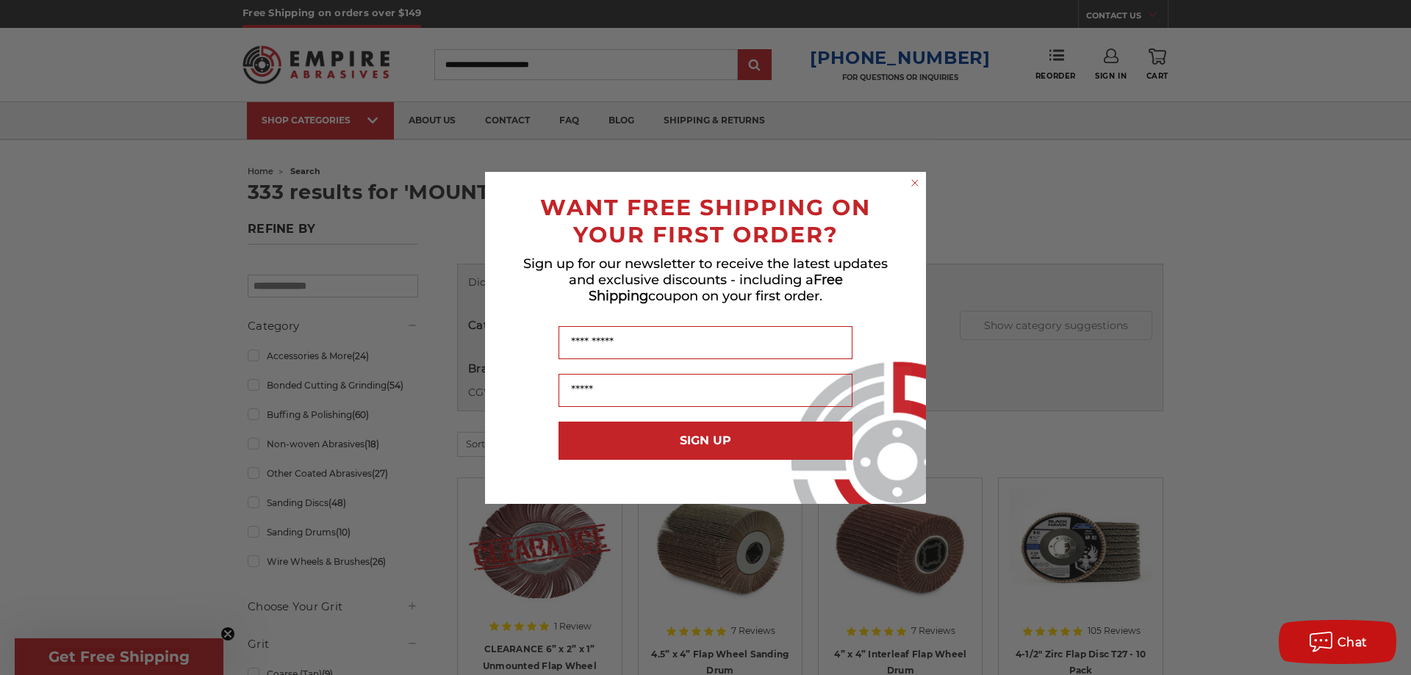
click at [918, 179] on circle "Close dialog" at bounding box center [915, 183] width 14 height 14
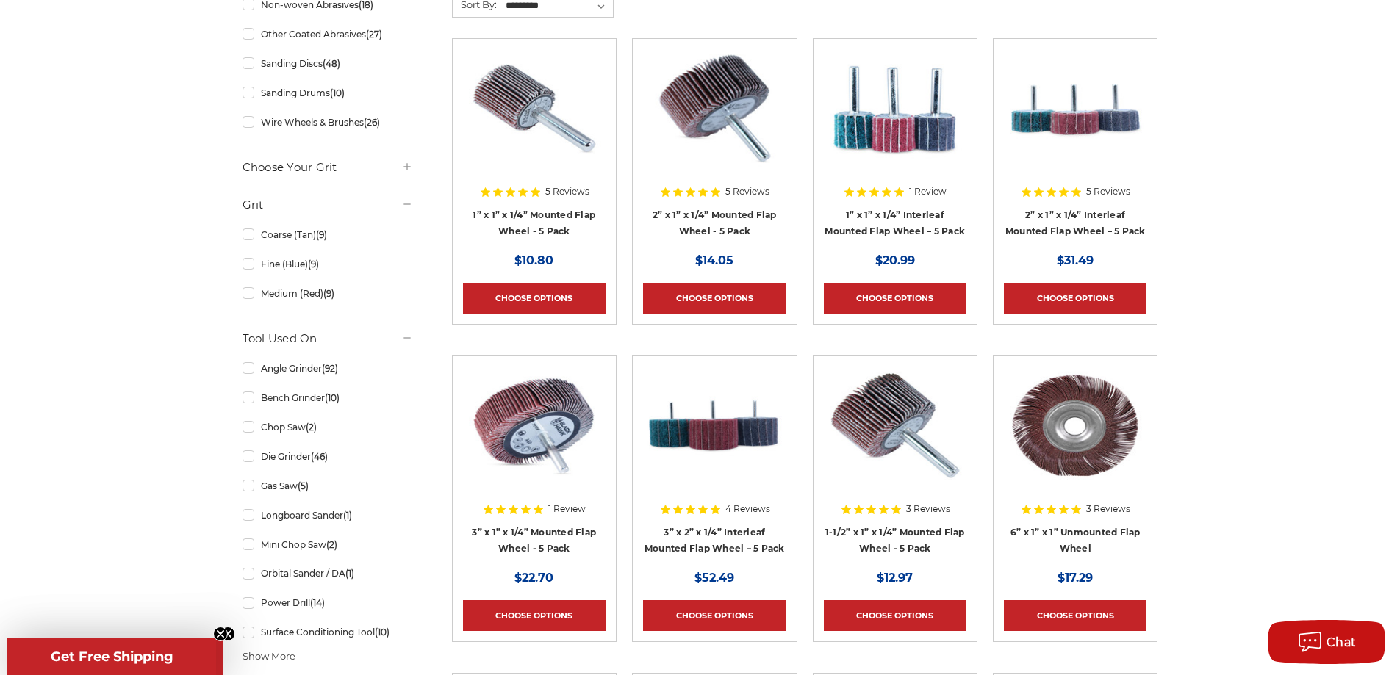
scroll to position [441, 0]
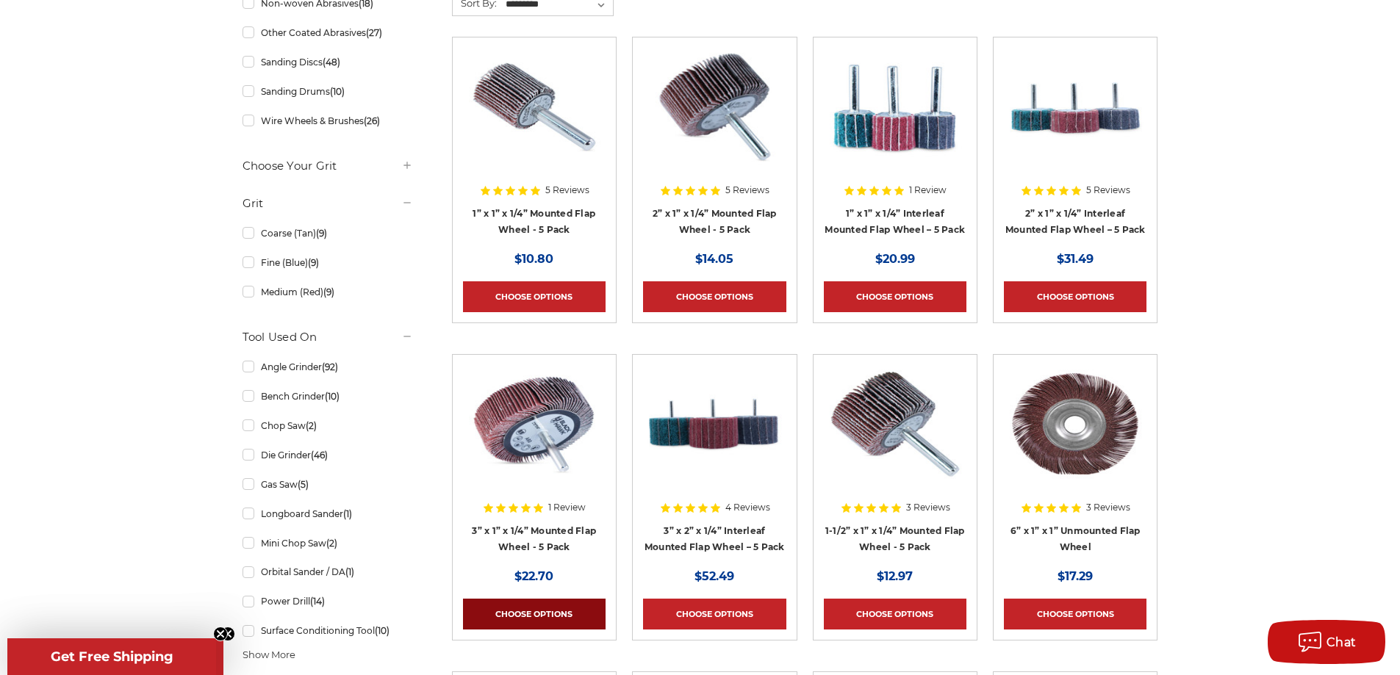
click at [542, 622] on link "Choose Options" at bounding box center [534, 614] width 143 height 31
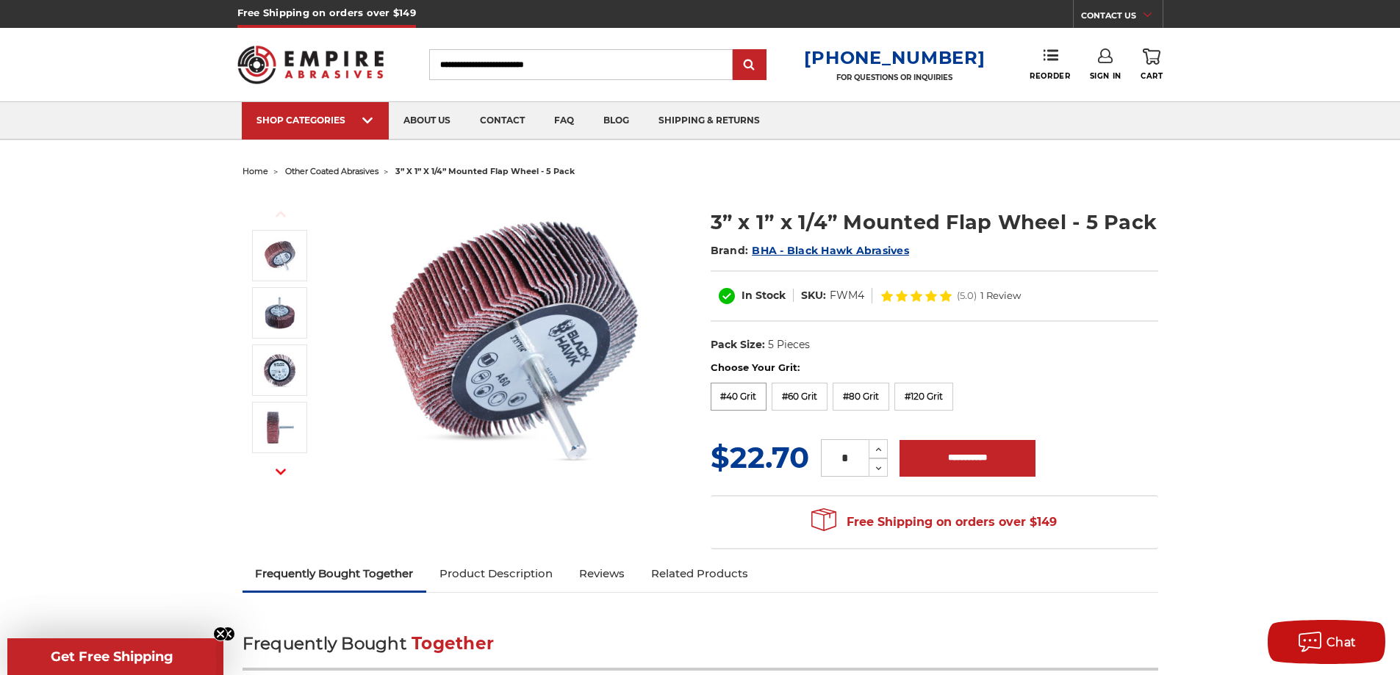
click at [739, 392] on label "#40 Grit" at bounding box center [739, 397] width 57 height 28
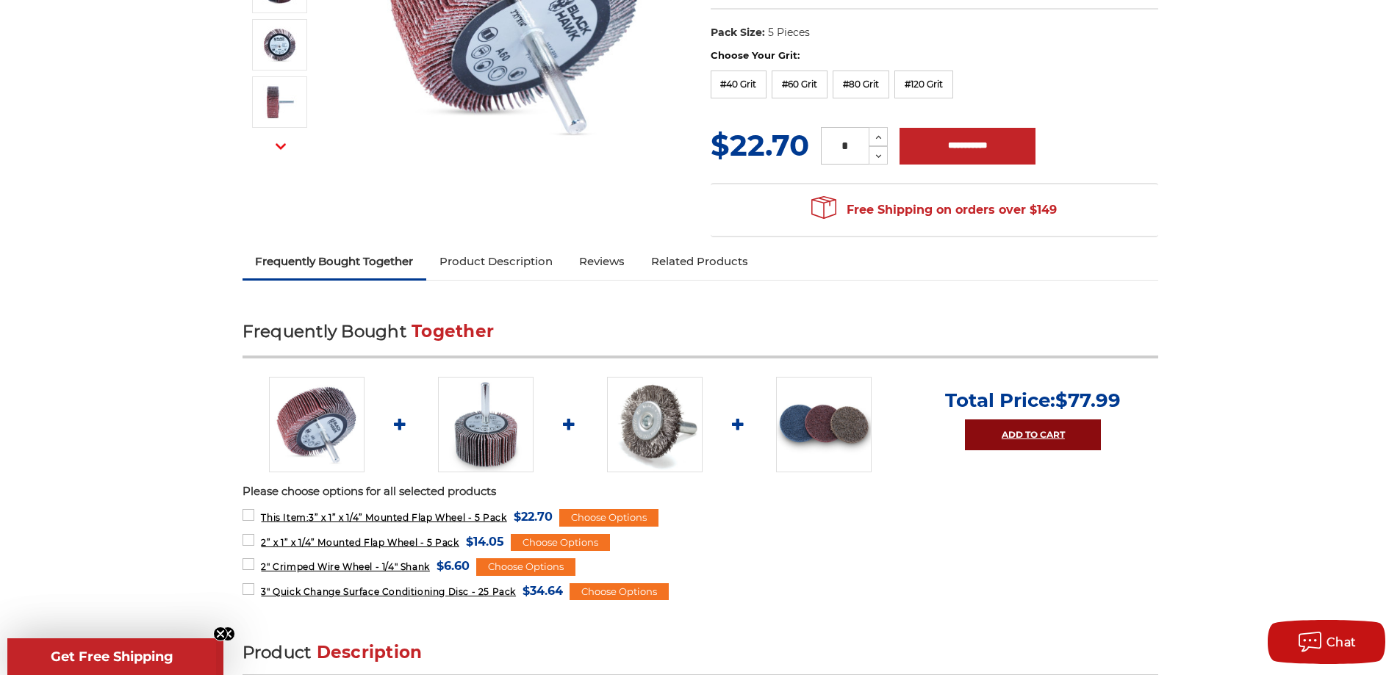
scroll to position [367, 0]
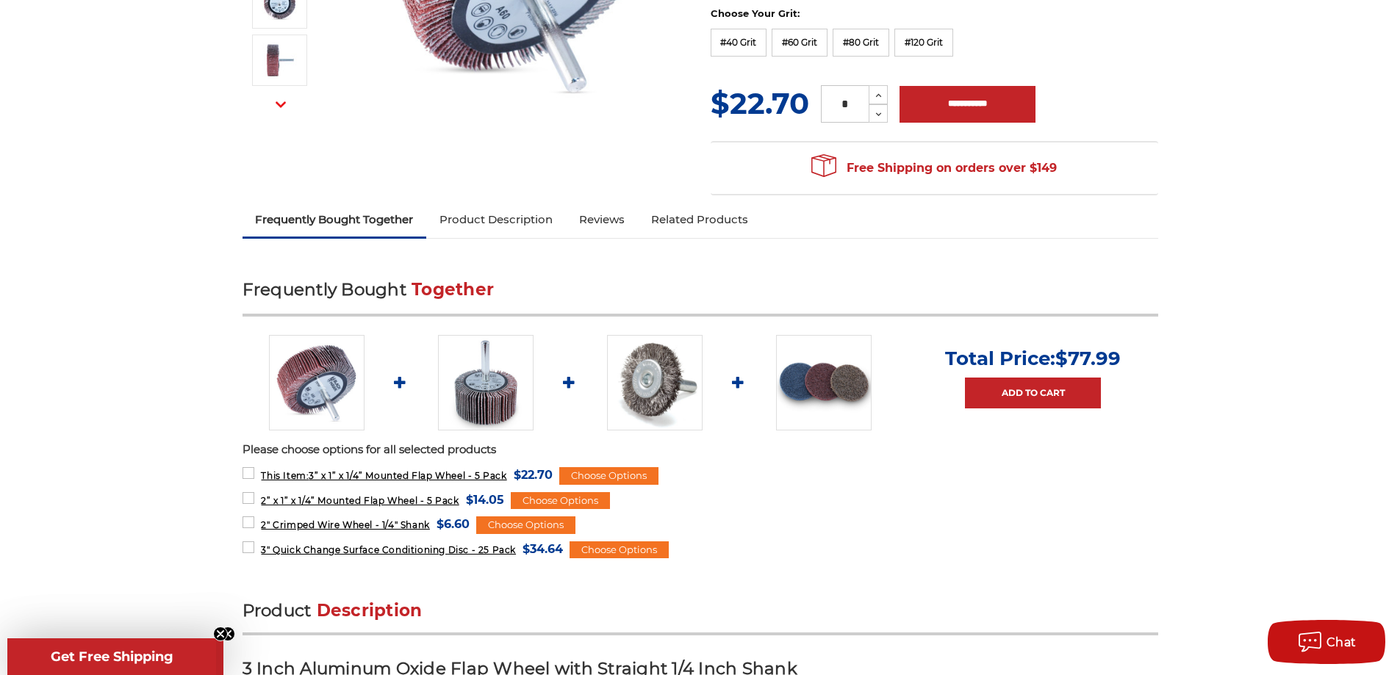
click at [826, 387] on img at bounding box center [824, 383] width 96 height 96
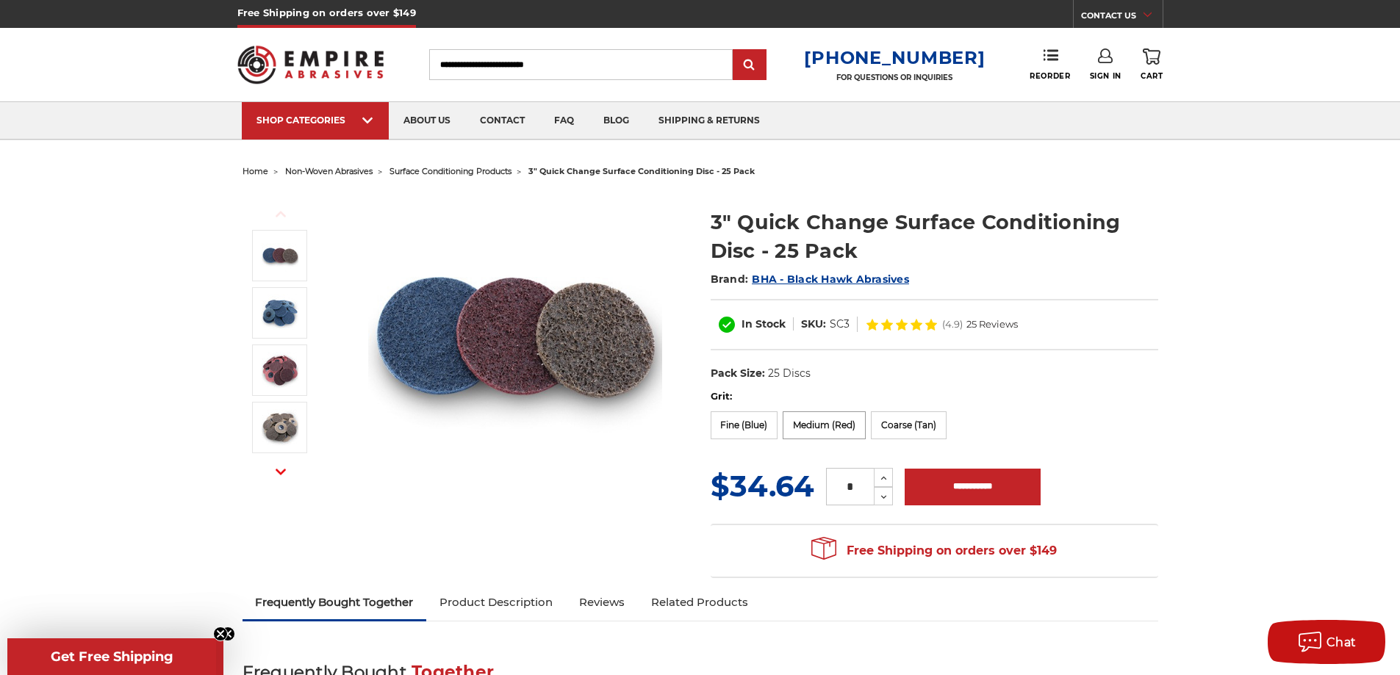
click at [816, 419] on label "Medium (Red)" at bounding box center [824, 425] width 83 height 28
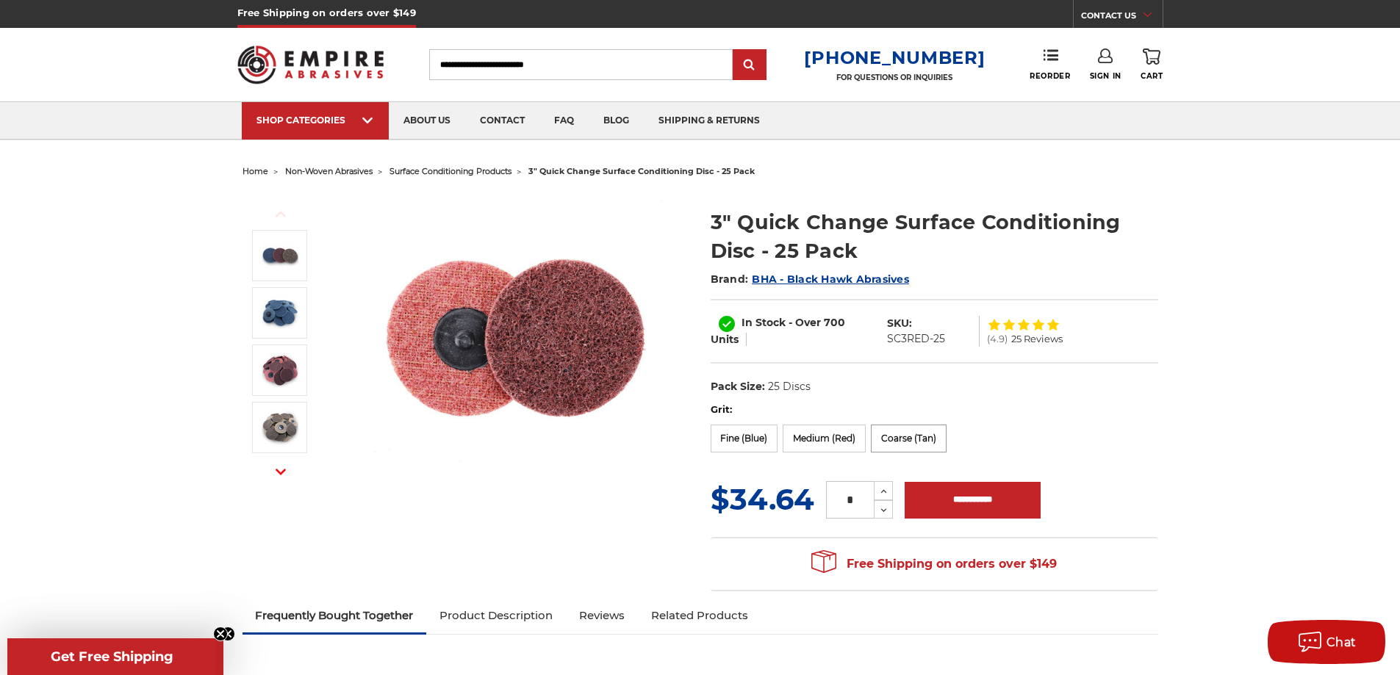
click at [908, 435] on label "Coarse (Tan)" at bounding box center [909, 439] width 76 height 28
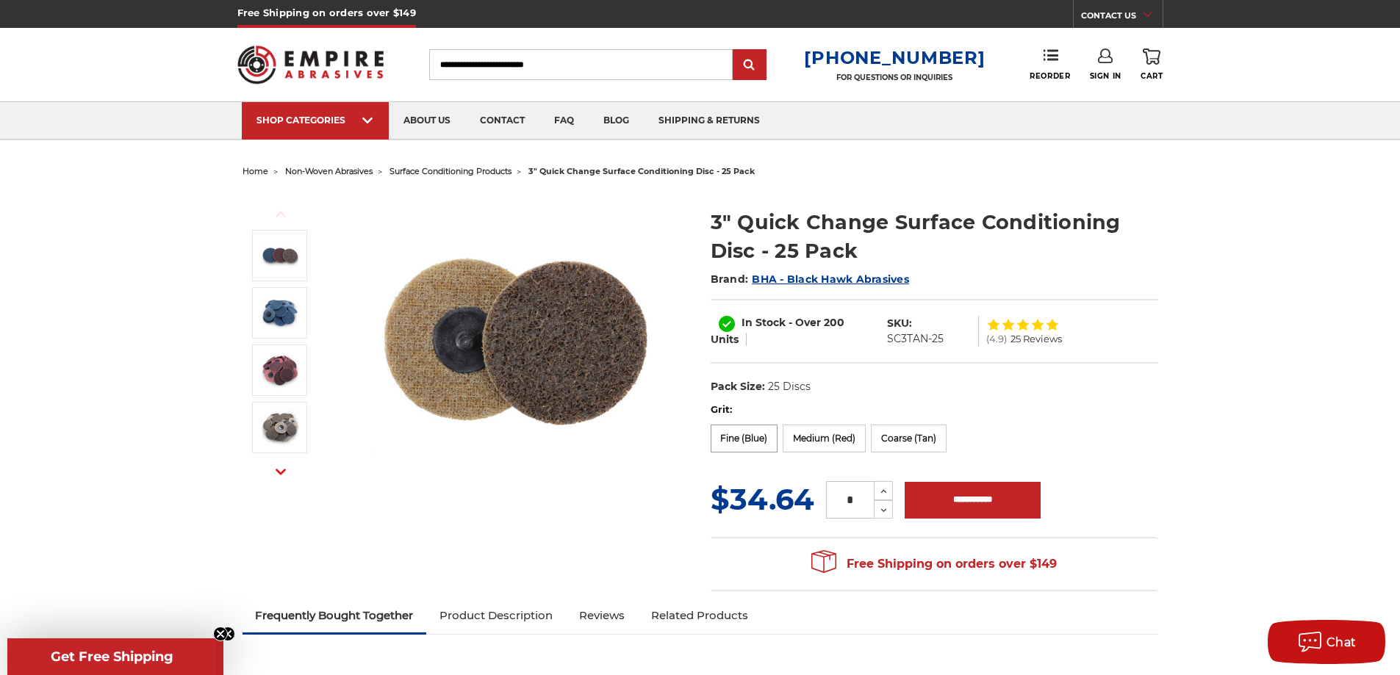
click at [760, 442] on label "Fine (Blue)" at bounding box center [745, 439] width 68 height 28
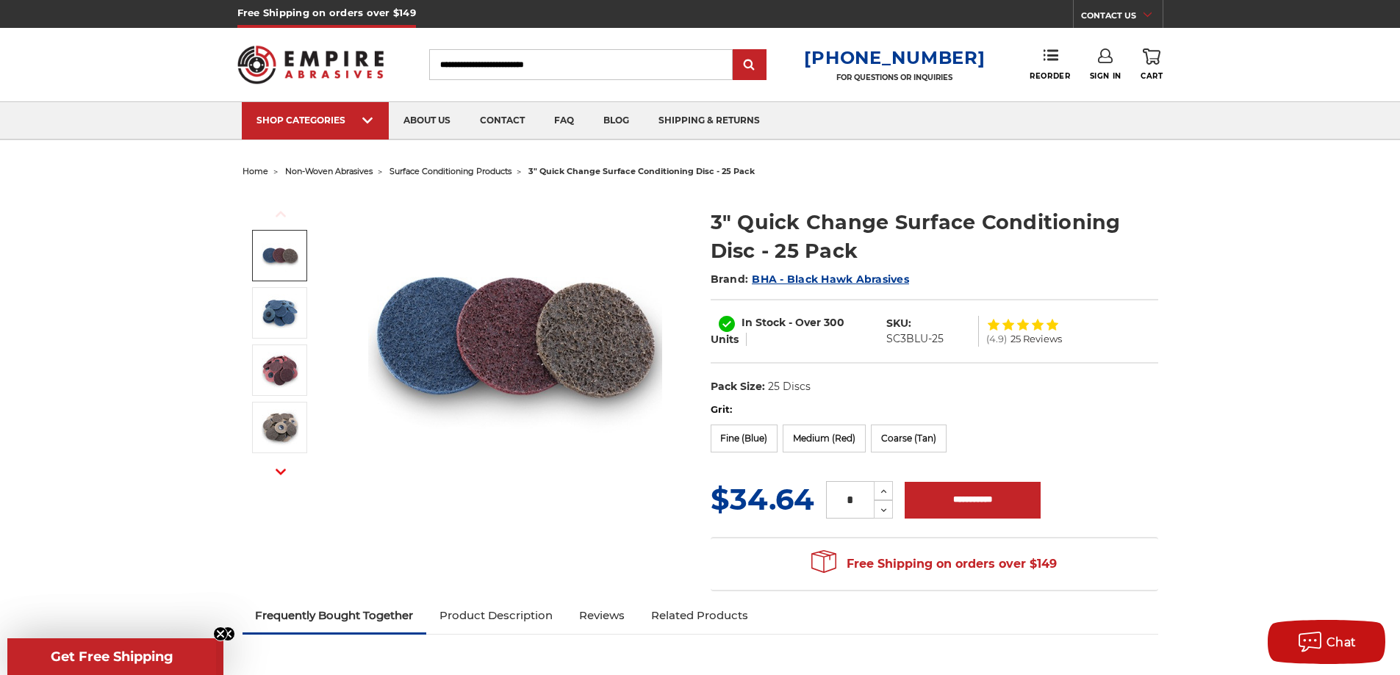
click at [519, 68] on input "Search" at bounding box center [580, 64] width 303 height 31
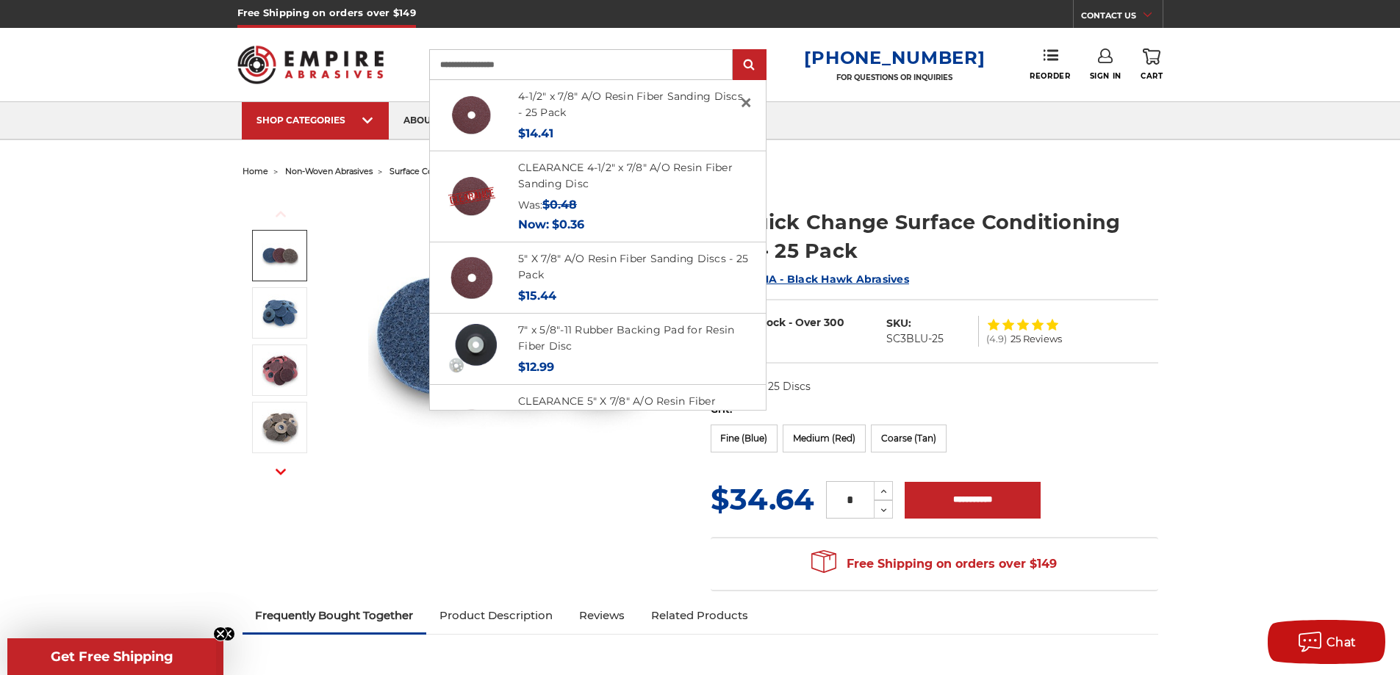
type input "**********"
click at [735, 51] on input "submit" at bounding box center [749, 65] width 29 height 29
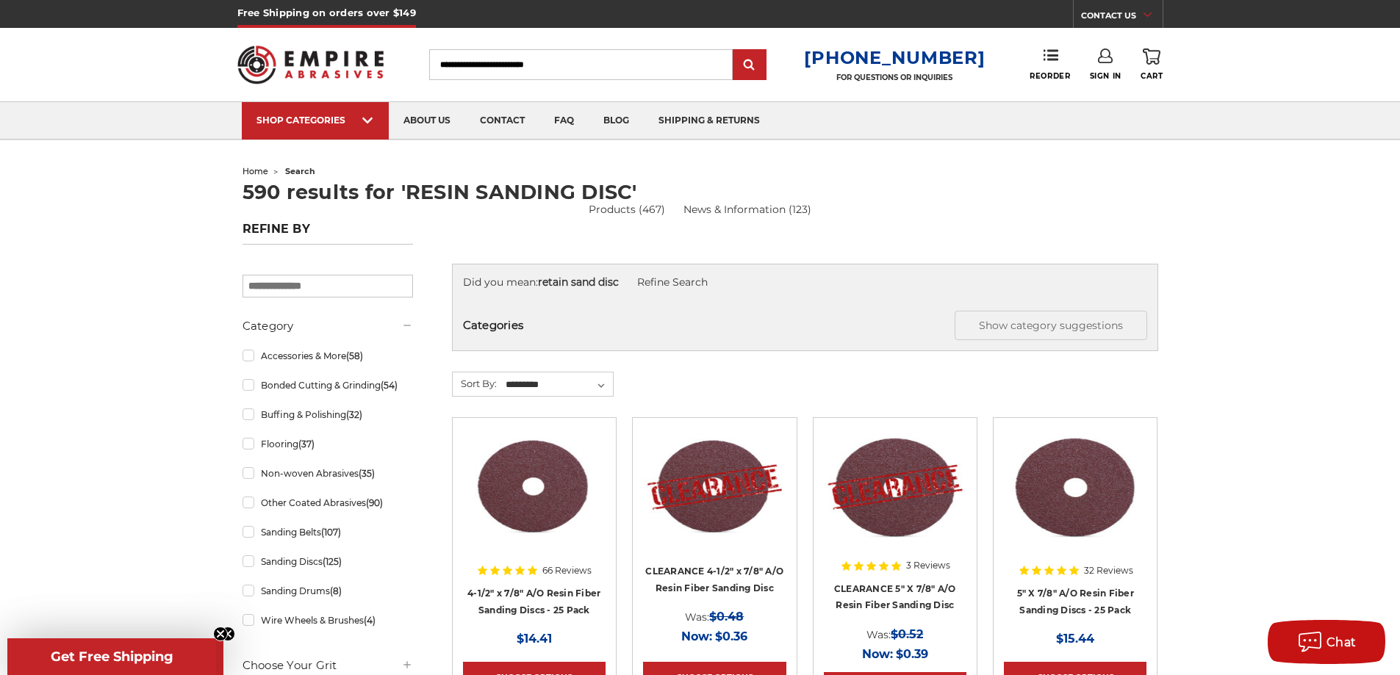
click at [483, 71] on input "Search" at bounding box center [580, 64] width 303 height 31
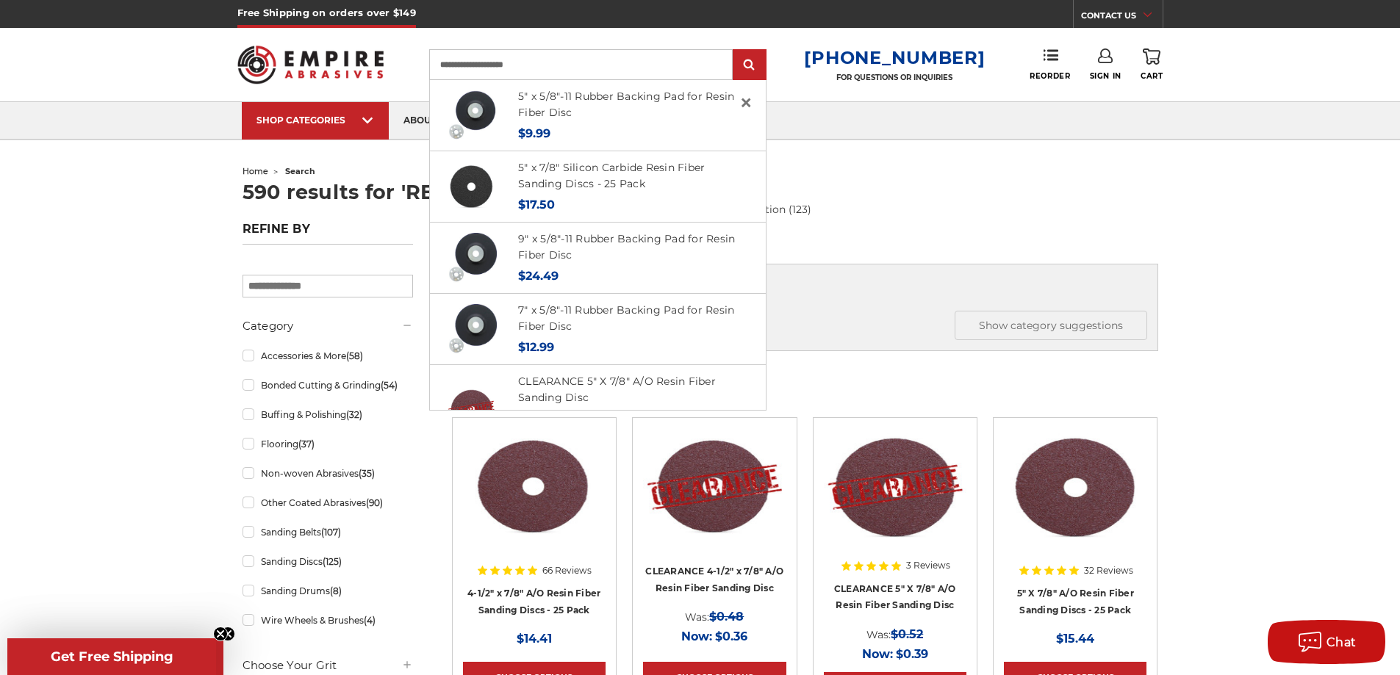
type input "**********"
click at [735, 51] on input "submit" at bounding box center [749, 65] width 29 height 29
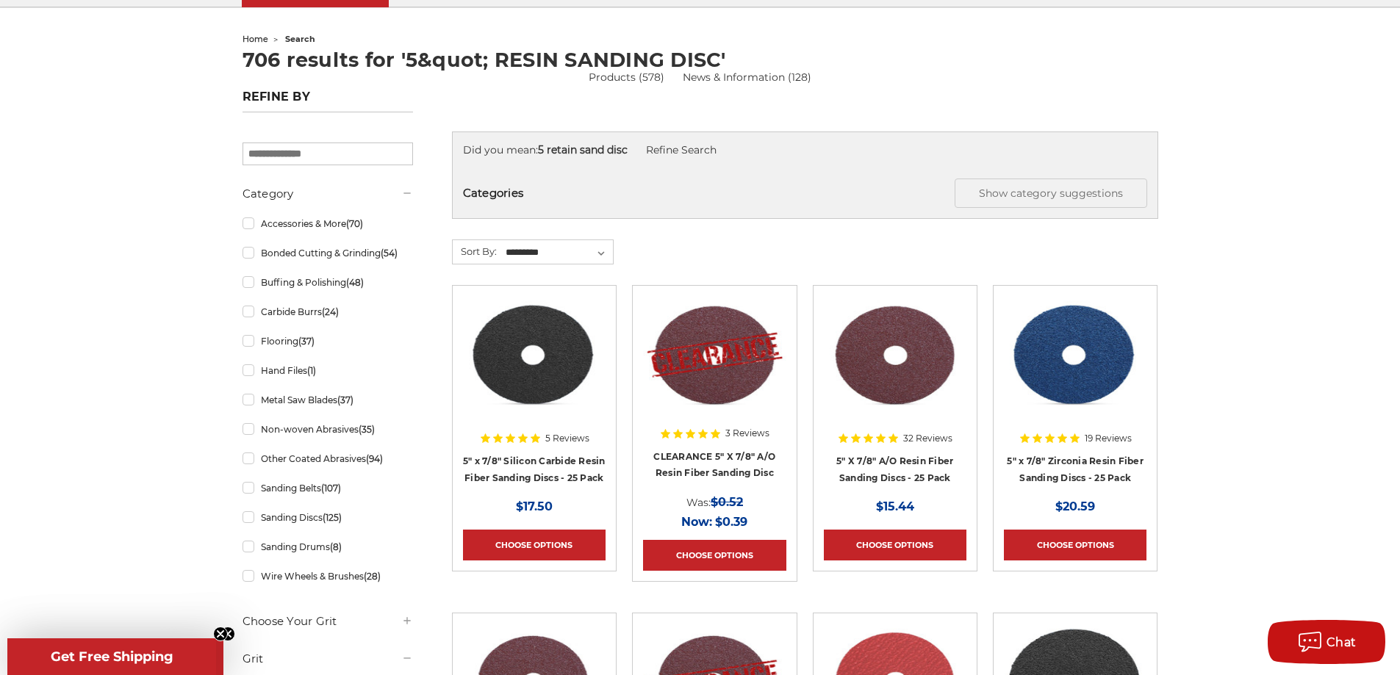
scroll to position [221, 0]
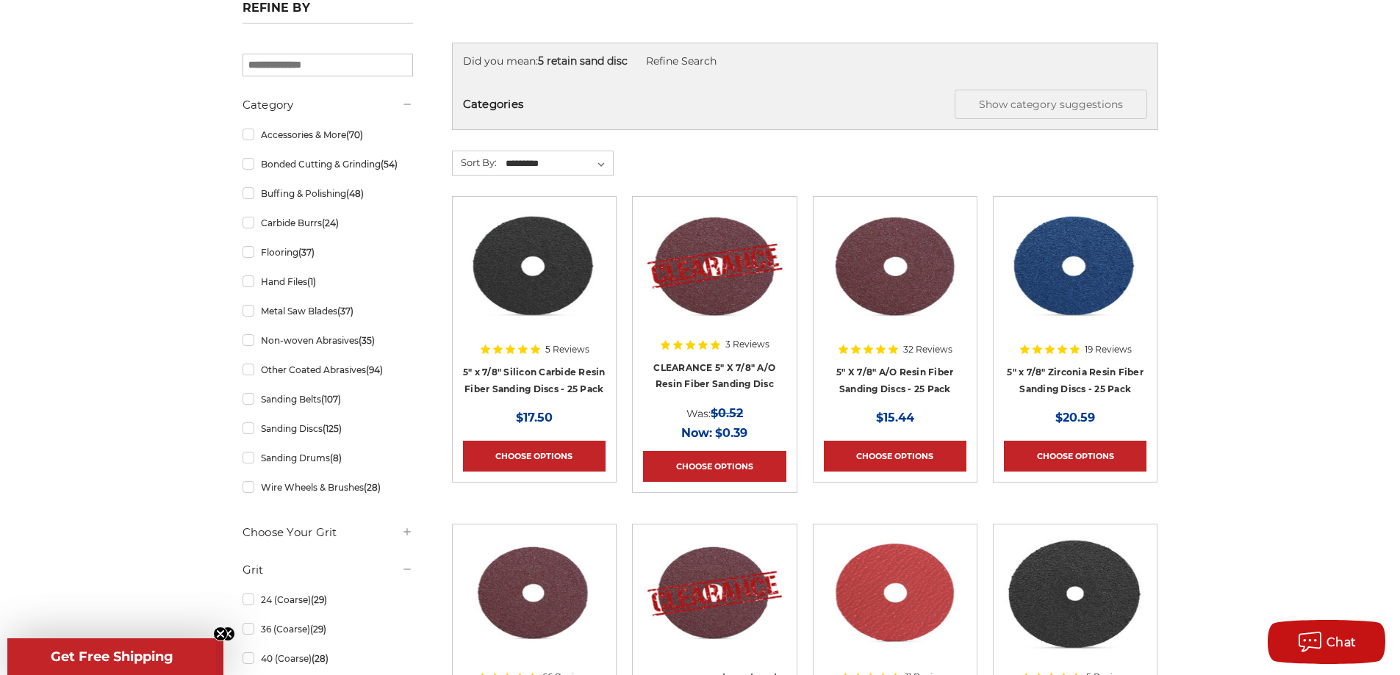
click at [898, 278] on img at bounding box center [895, 266] width 143 height 118
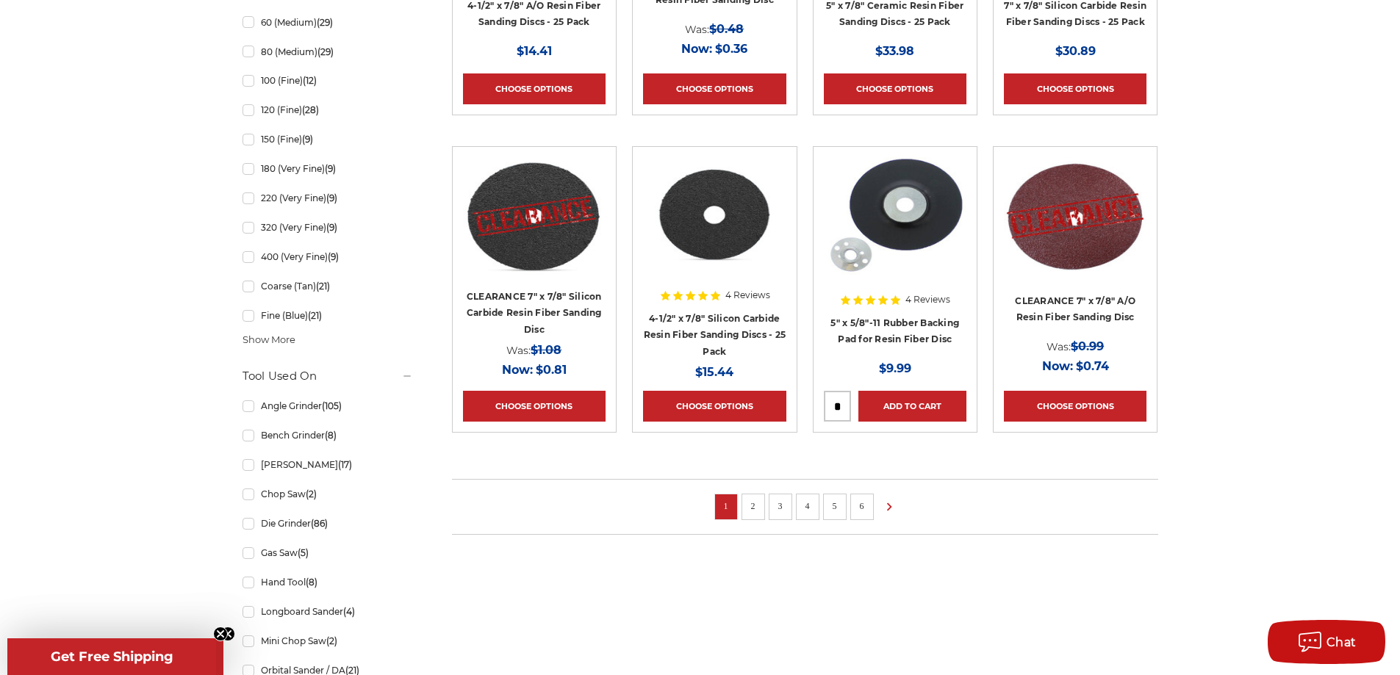
scroll to position [955, 0]
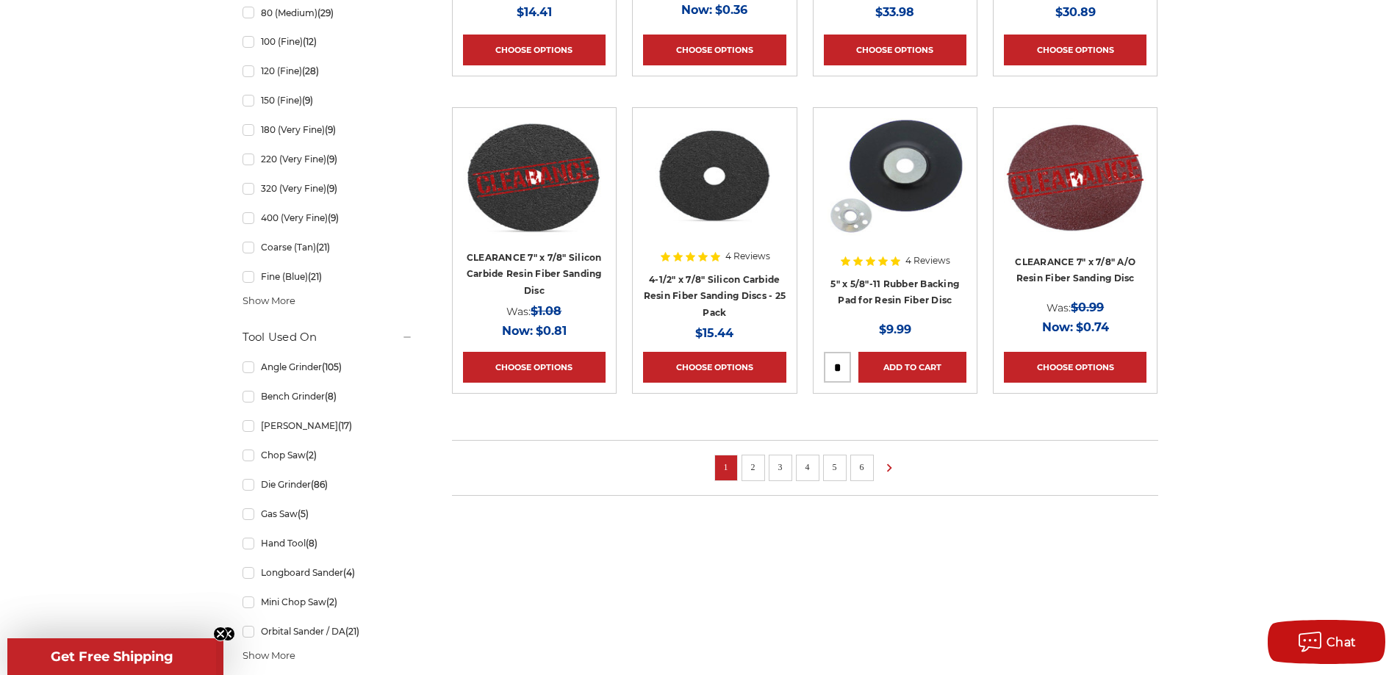
click at [718, 281] on div at bounding box center [714, 212] width 143 height 188
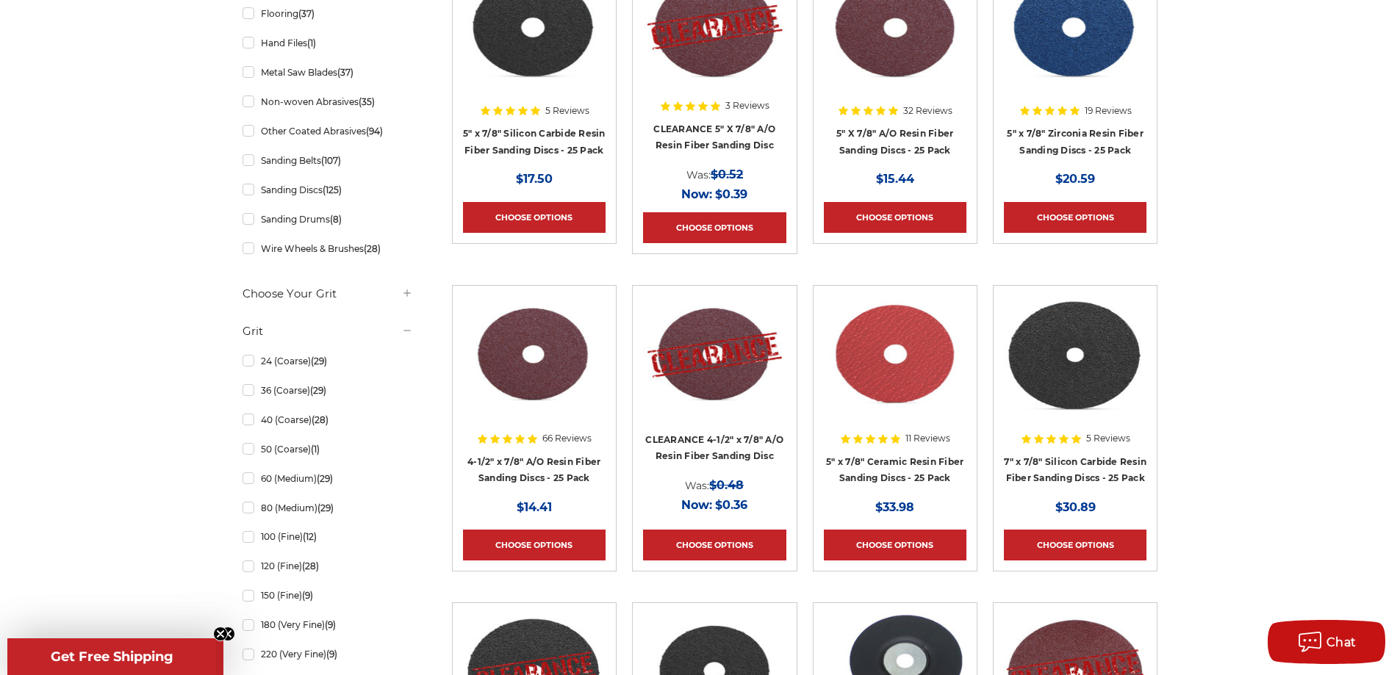
scroll to position [441, 0]
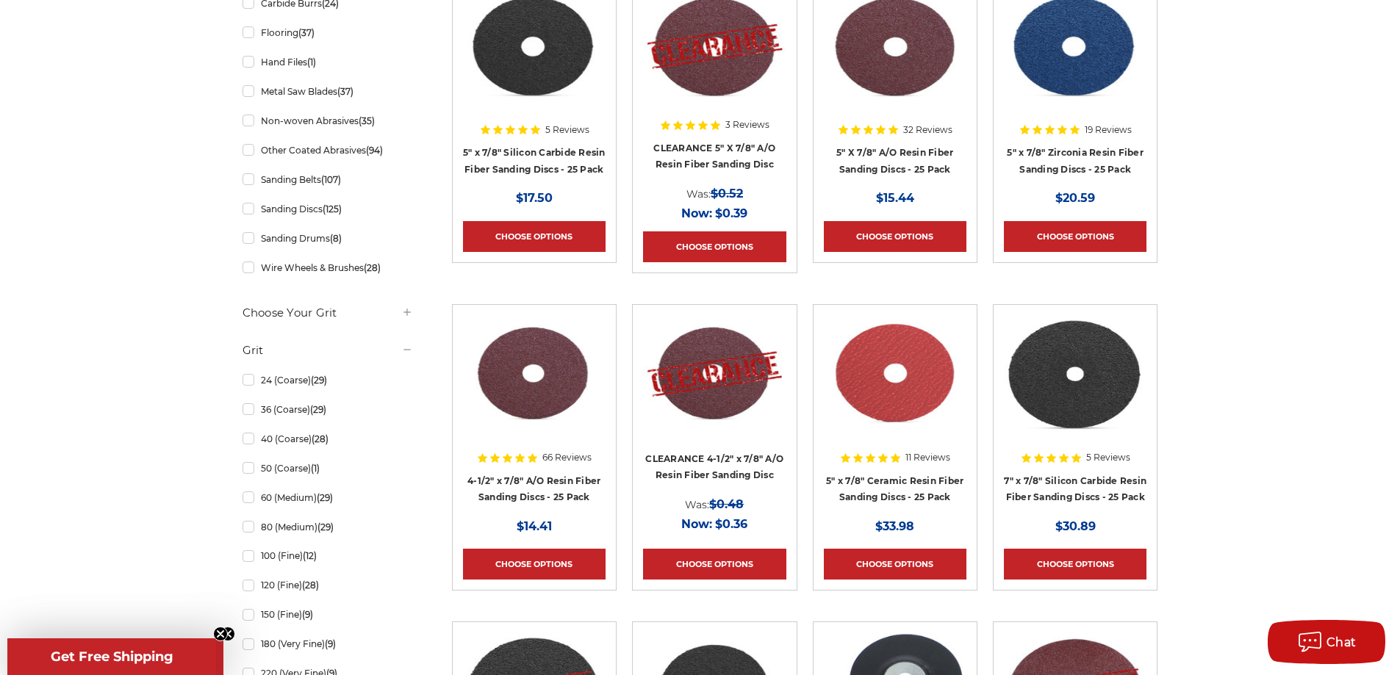
click at [694, 136] on div at bounding box center [714, 82] width 143 height 188
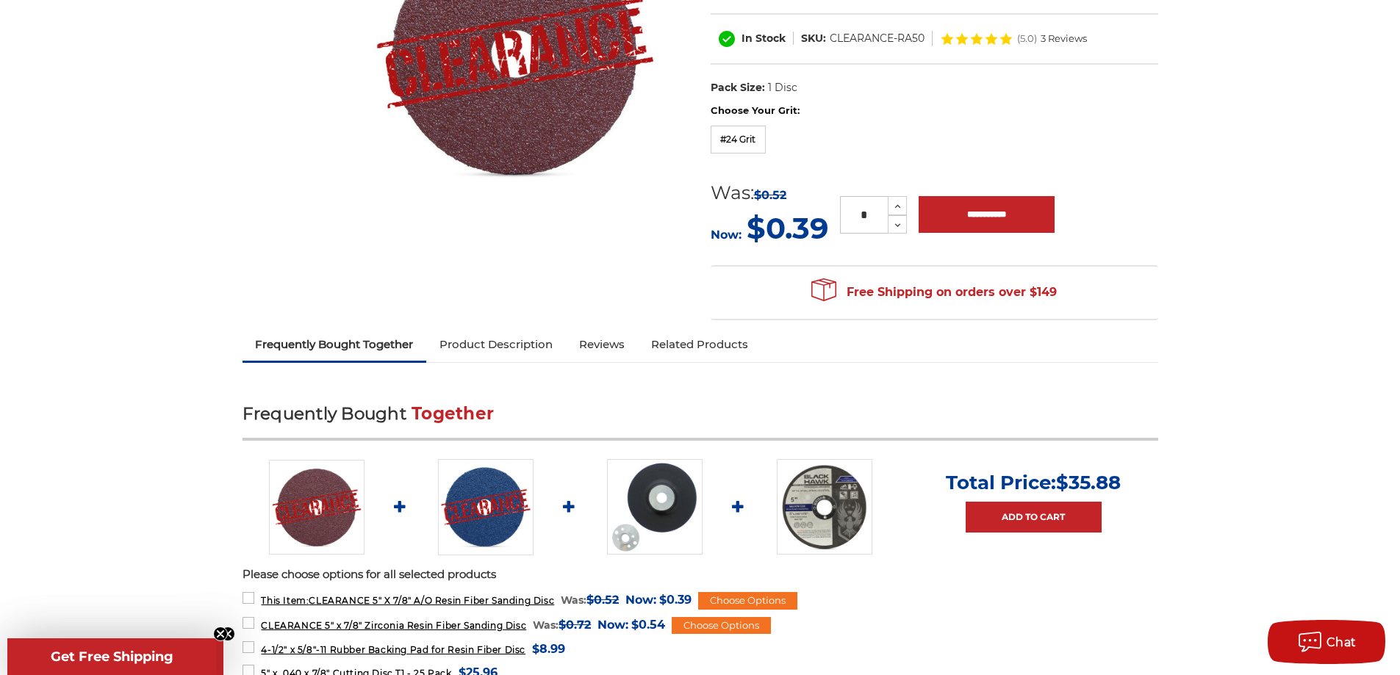
scroll to position [294, 0]
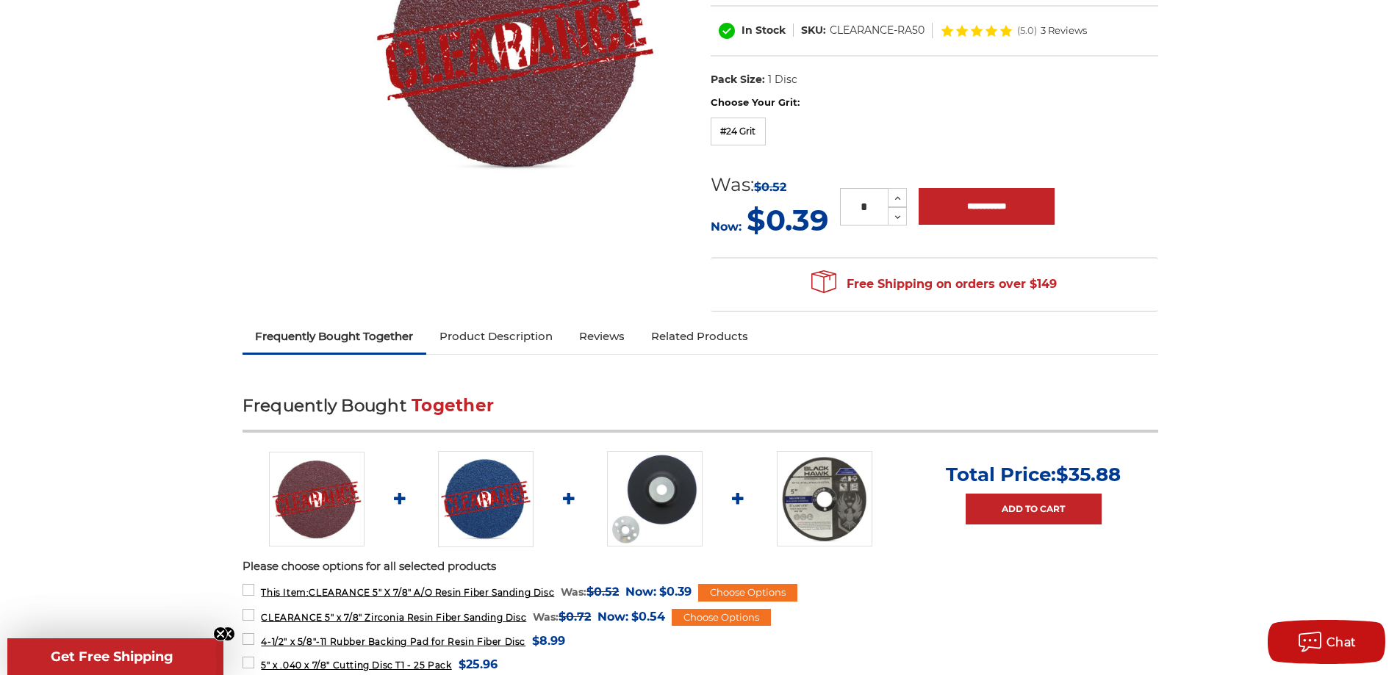
click at [493, 494] on img at bounding box center [486, 499] width 96 height 96
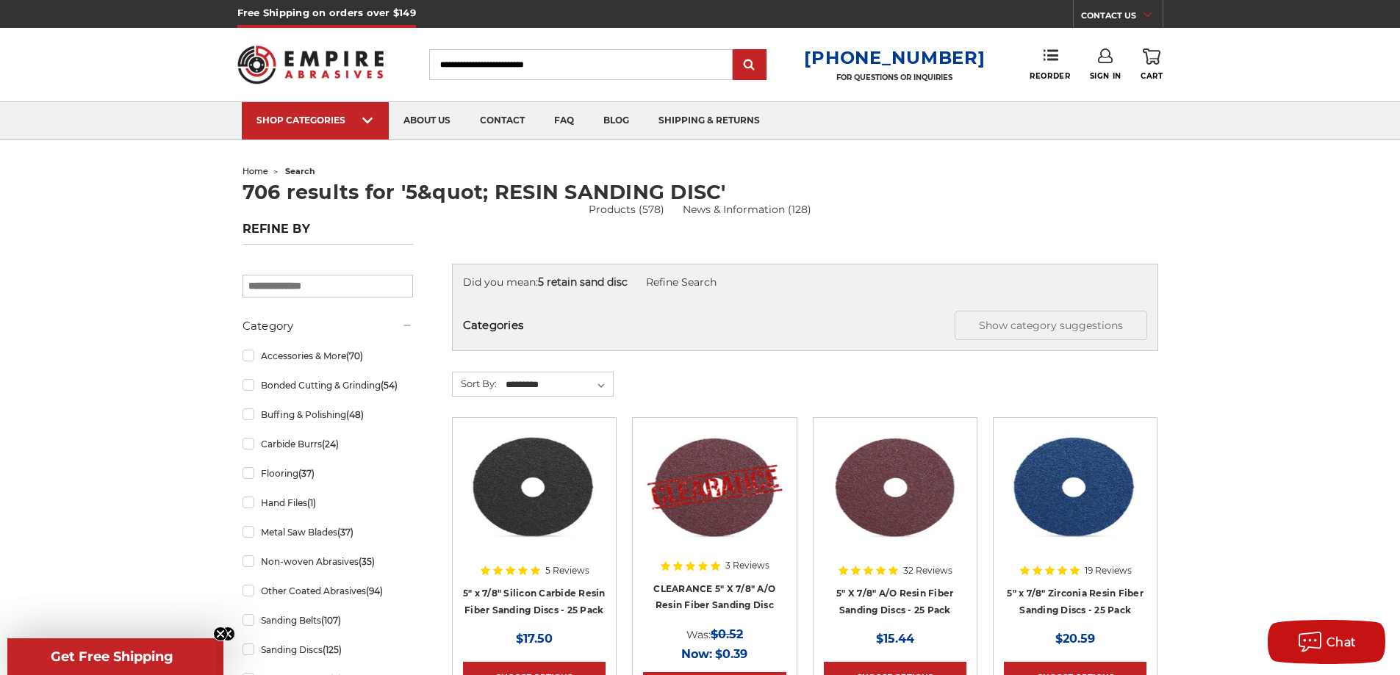
click at [508, 62] on input "Search" at bounding box center [580, 64] width 303 height 31
type input "*"
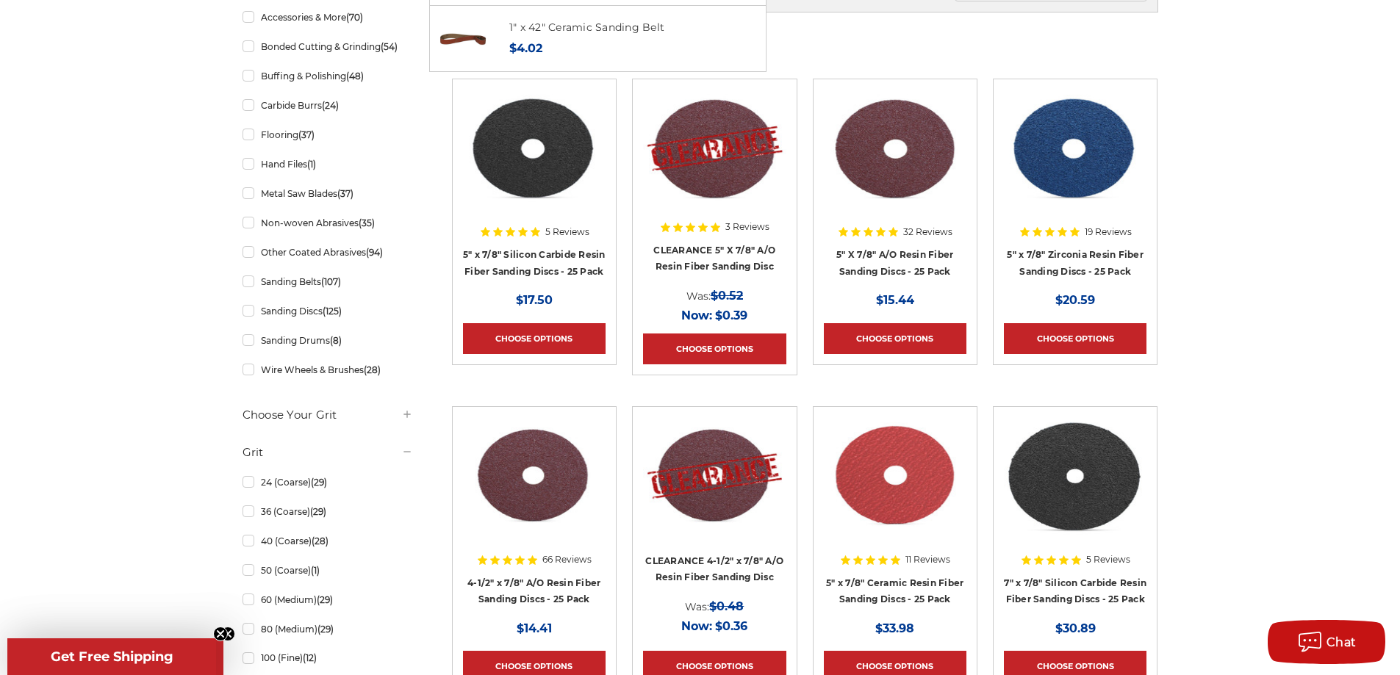
scroll to position [453, 0]
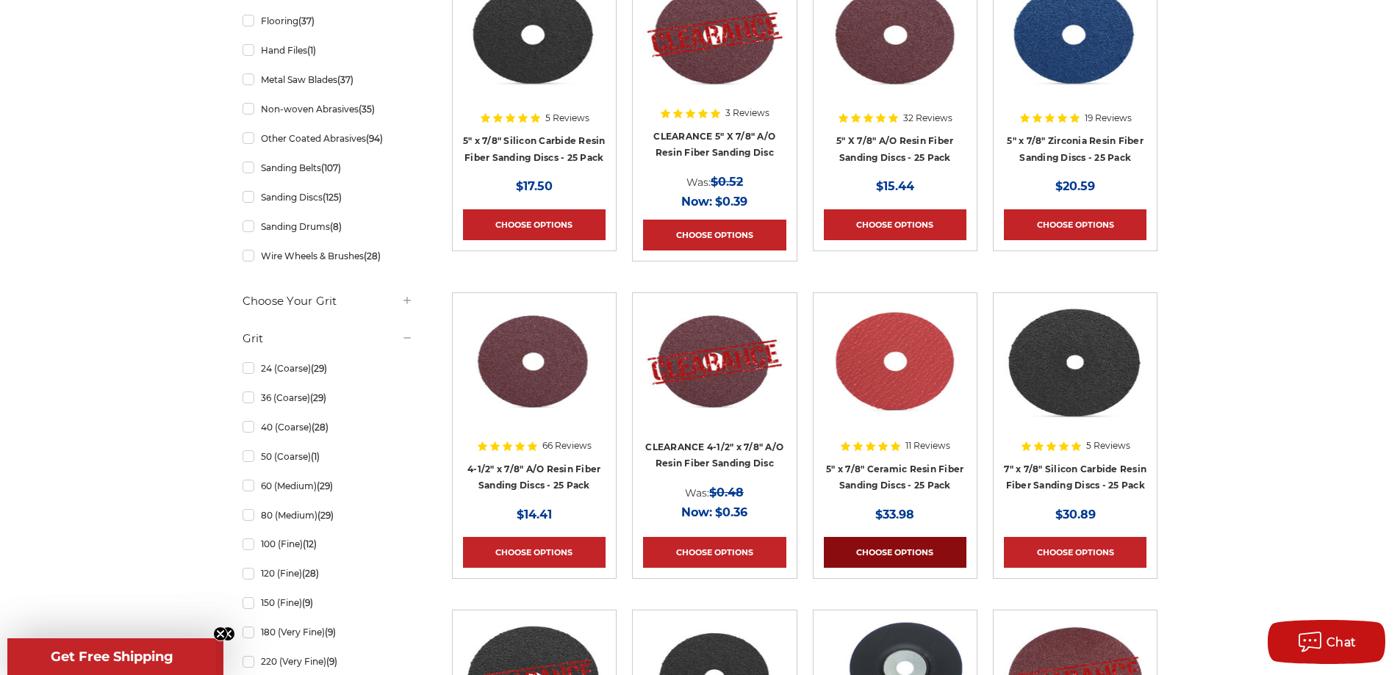
click at [908, 550] on link "Choose Options" at bounding box center [895, 552] width 143 height 31
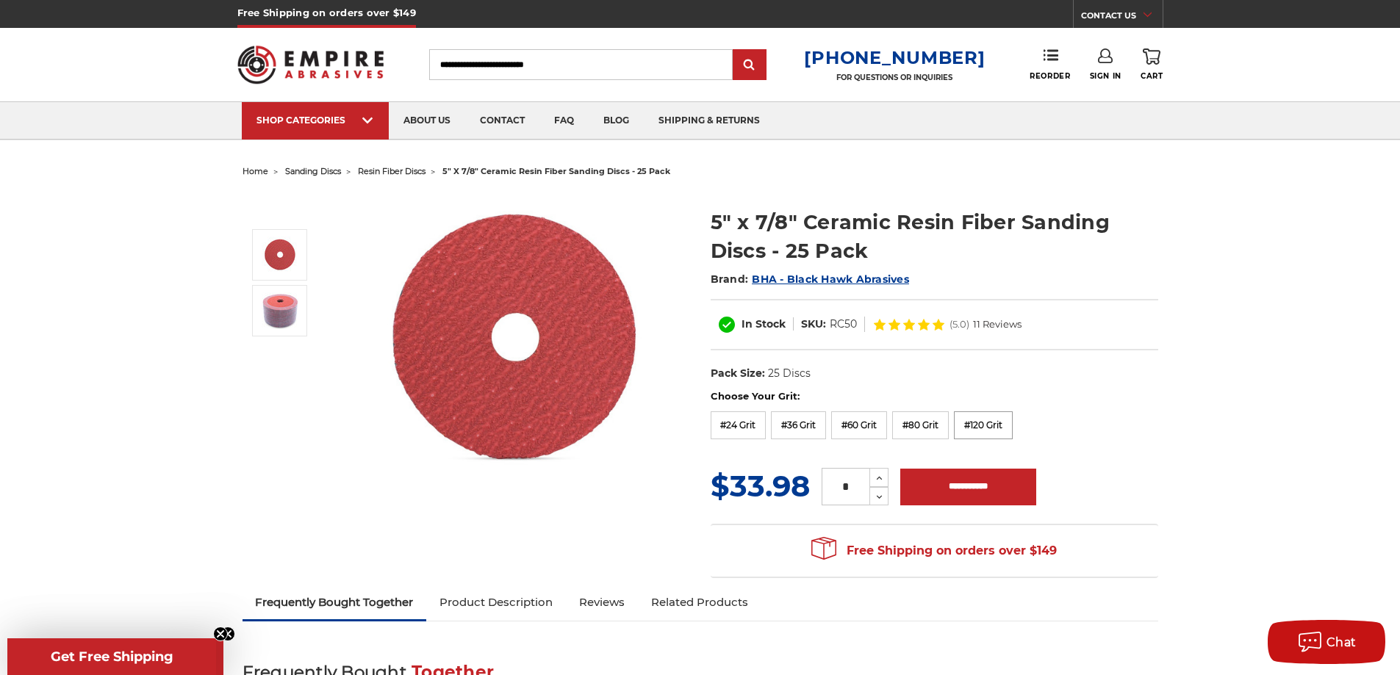
click at [983, 431] on label "#120 Grit" at bounding box center [983, 425] width 59 height 28
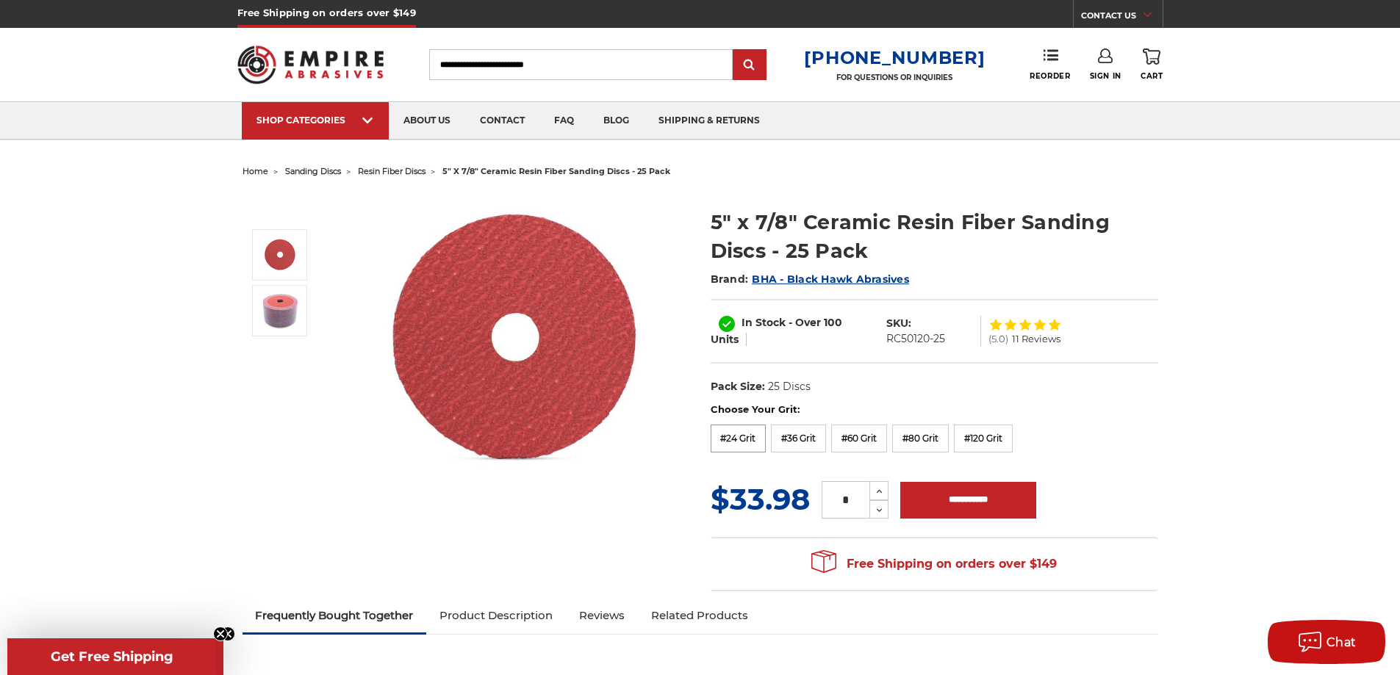
click at [738, 436] on label "#24 Grit" at bounding box center [739, 439] width 56 height 28
click at [983, 434] on label "#120 Grit" at bounding box center [983, 439] width 59 height 28
click at [739, 431] on label "#24 Grit" at bounding box center [739, 439] width 56 height 28
